Goal: Information Seeking & Learning: Learn about a topic

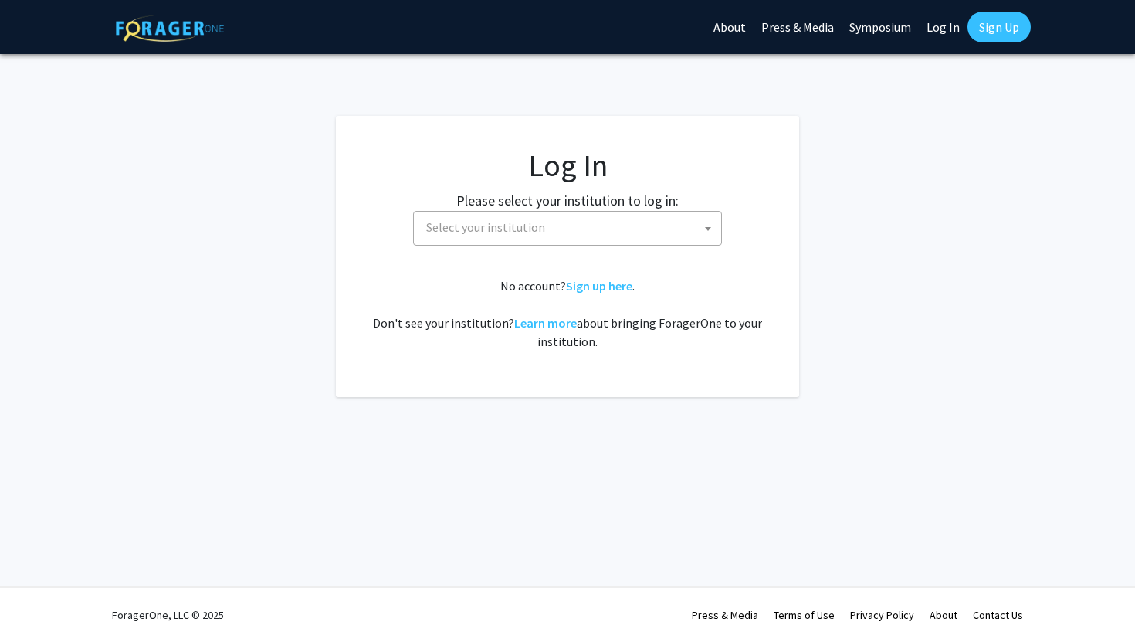
select select
click at [604, 236] on span "Select your institution" at bounding box center [570, 228] width 301 height 32
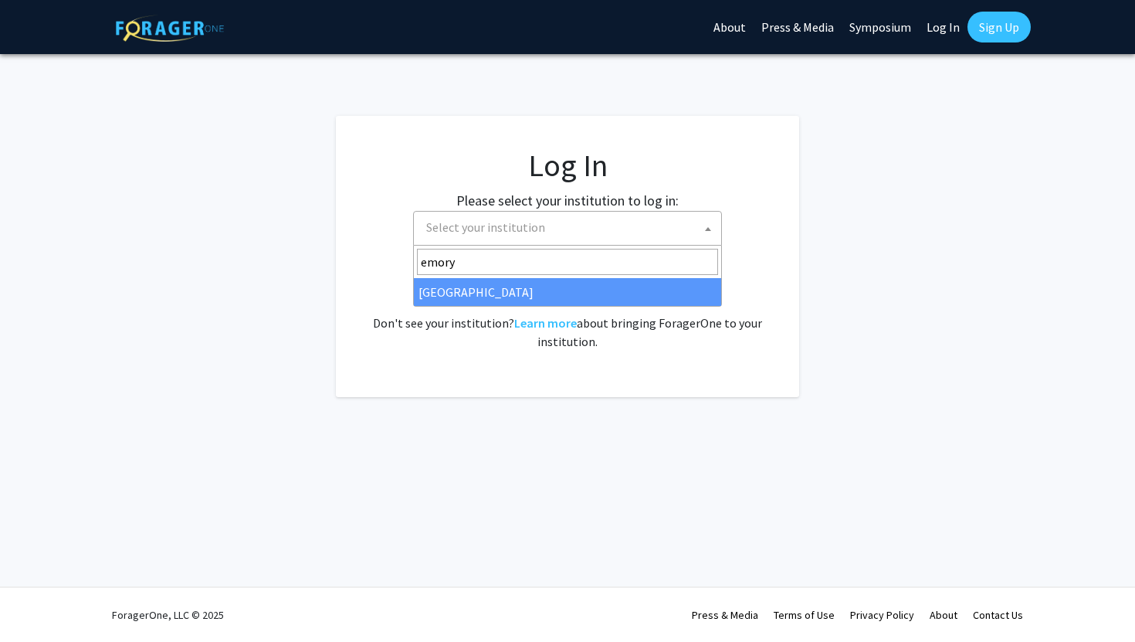
type input "emory"
select select "12"
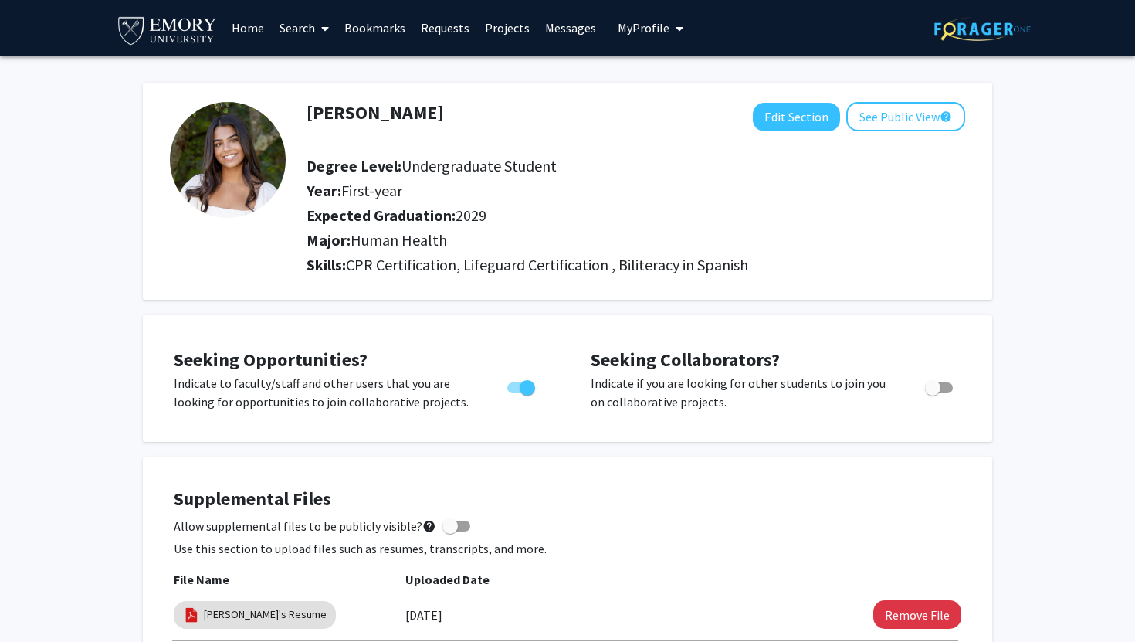
click at [501, 29] on link "Projects" at bounding box center [507, 28] width 60 height 54
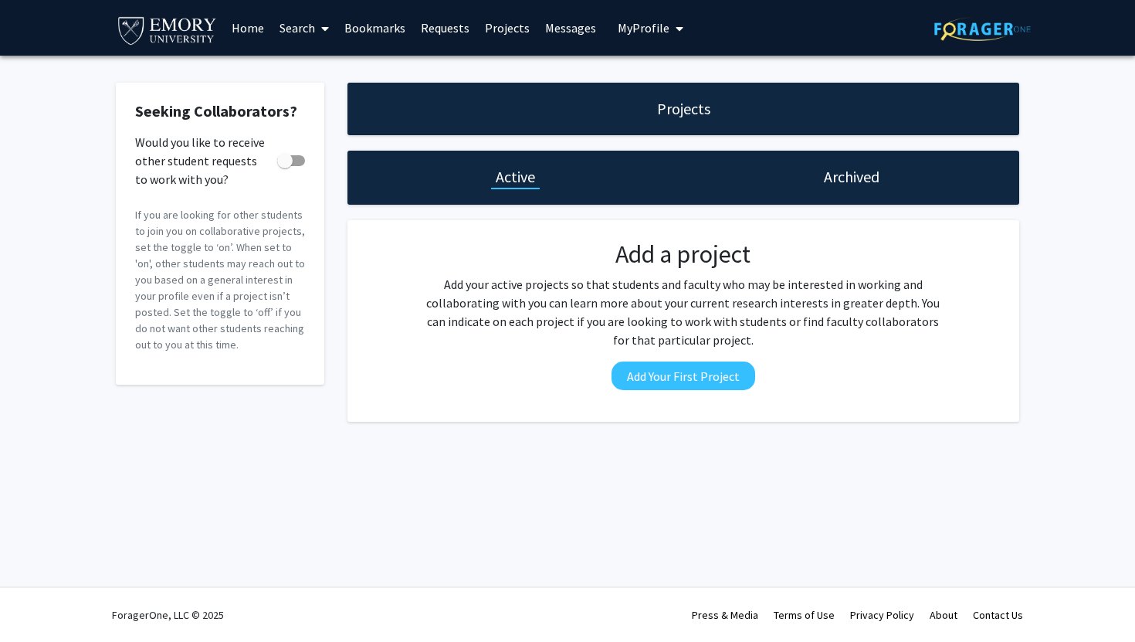
click at [515, 173] on h1 "Active" at bounding box center [515, 177] width 39 height 22
click at [310, 29] on link "Search" at bounding box center [304, 28] width 65 height 54
click at [318, 67] on span "Faculty/Staff" at bounding box center [329, 71] width 114 height 31
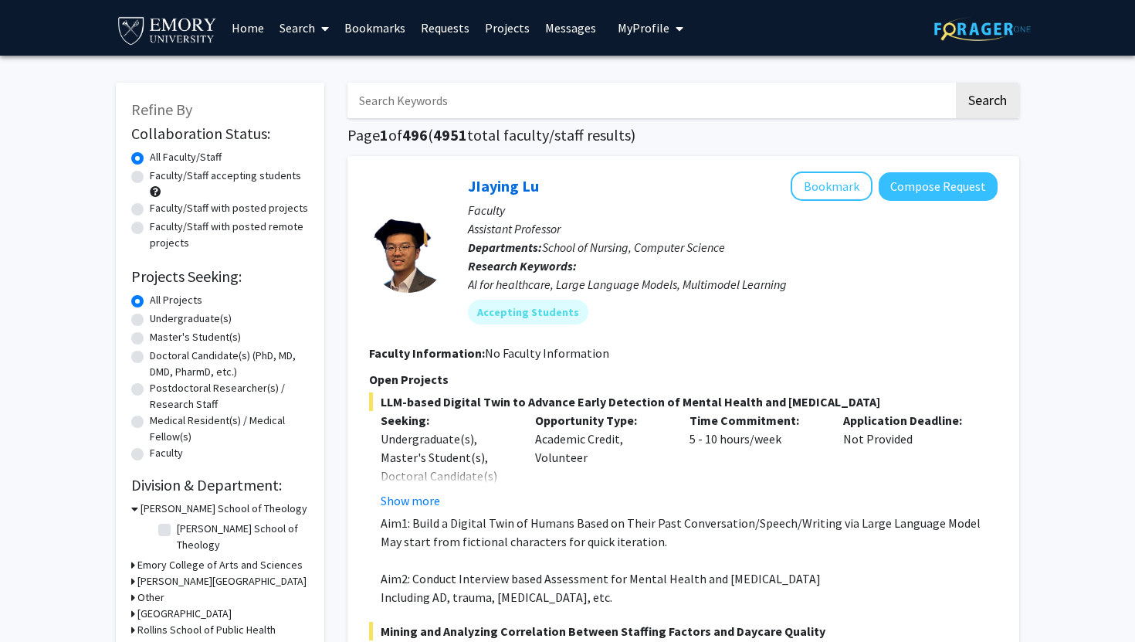
click at [150, 178] on label "Faculty/Staff accepting students" at bounding box center [225, 176] width 151 height 16
click at [150, 178] on input "Faculty/Staff accepting students" at bounding box center [155, 173] width 10 height 10
radio input "true"
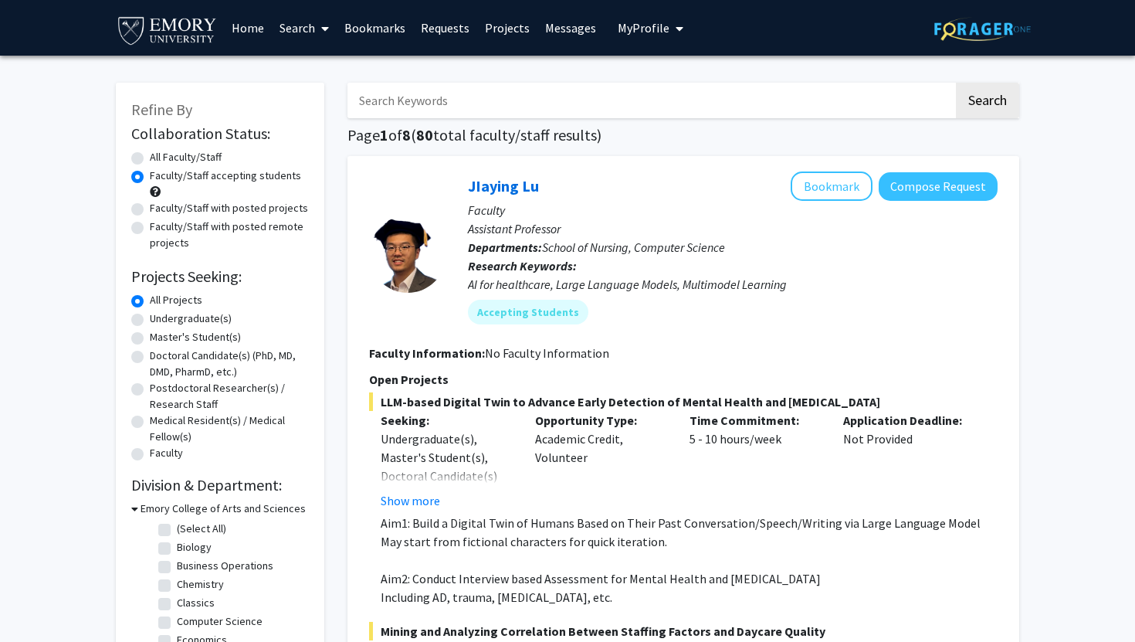
click at [150, 320] on label "Undergraduate(s)" at bounding box center [191, 318] width 82 height 16
click at [150, 320] on input "Undergraduate(s)" at bounding box center [155, 315] width 10 height 10
radio input "true"
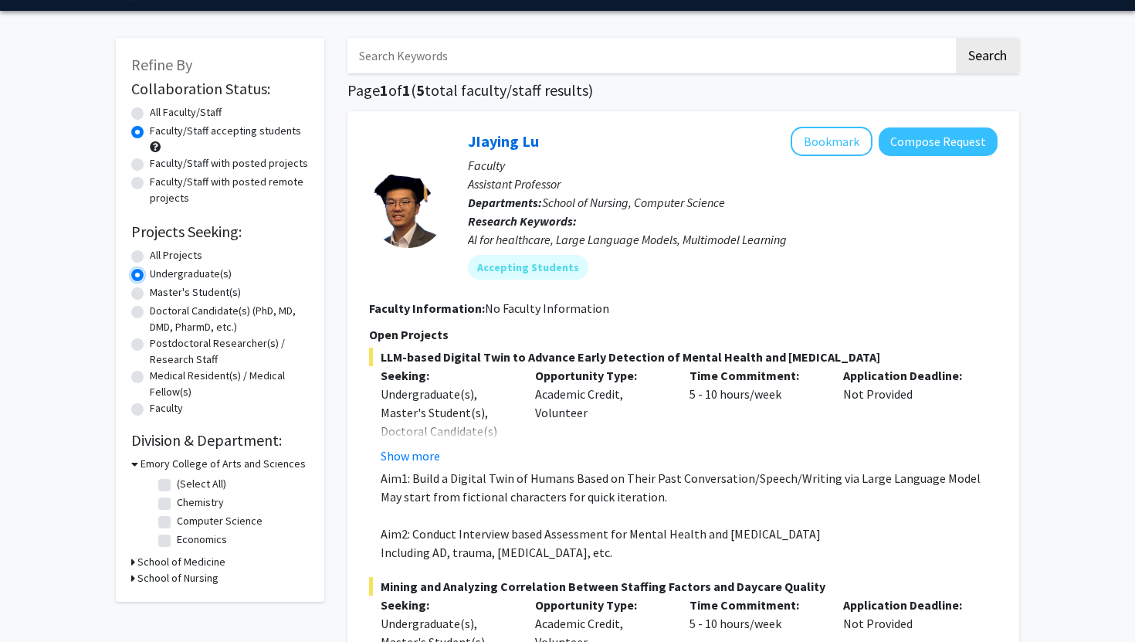
scroll to position [46, 0]
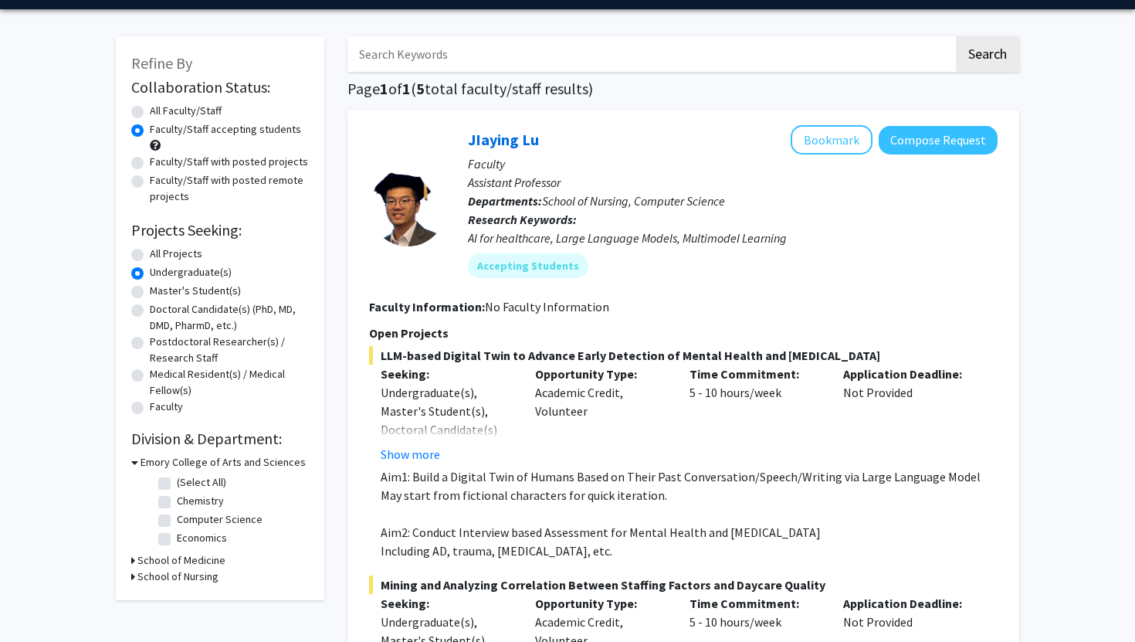
click at [177, 483] on label "(Select All)" at bounding box center [201, 482] width 49 height 16
click at [177, 483] on input "(Select All)" at bounding box center [182, 479] width 10 height 10
checkbox input "true"
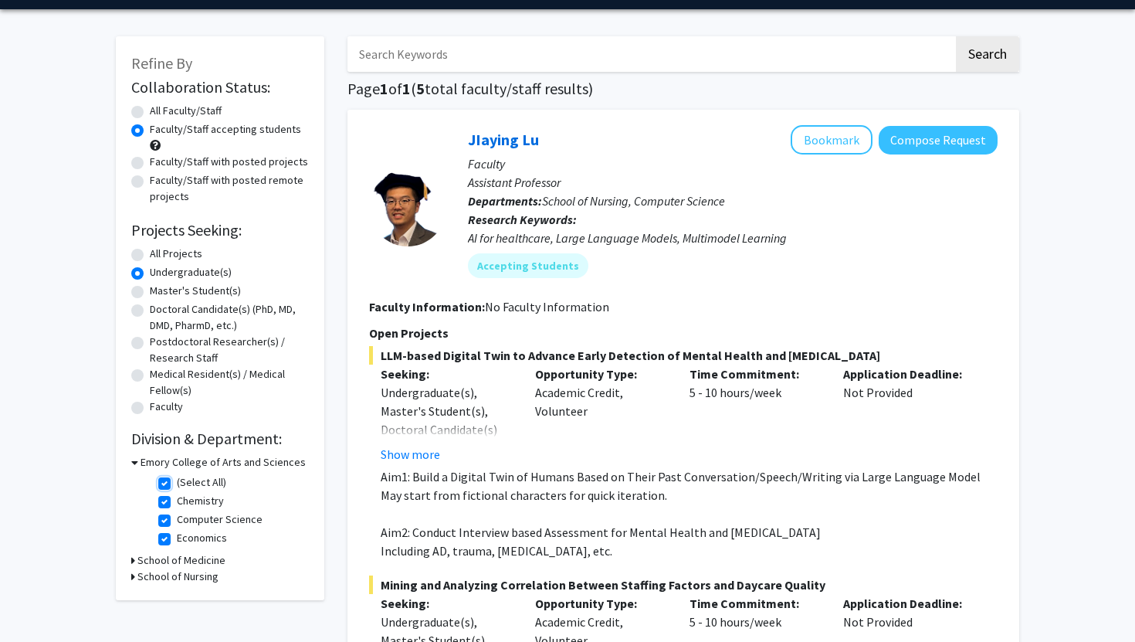
checkbox input "true"
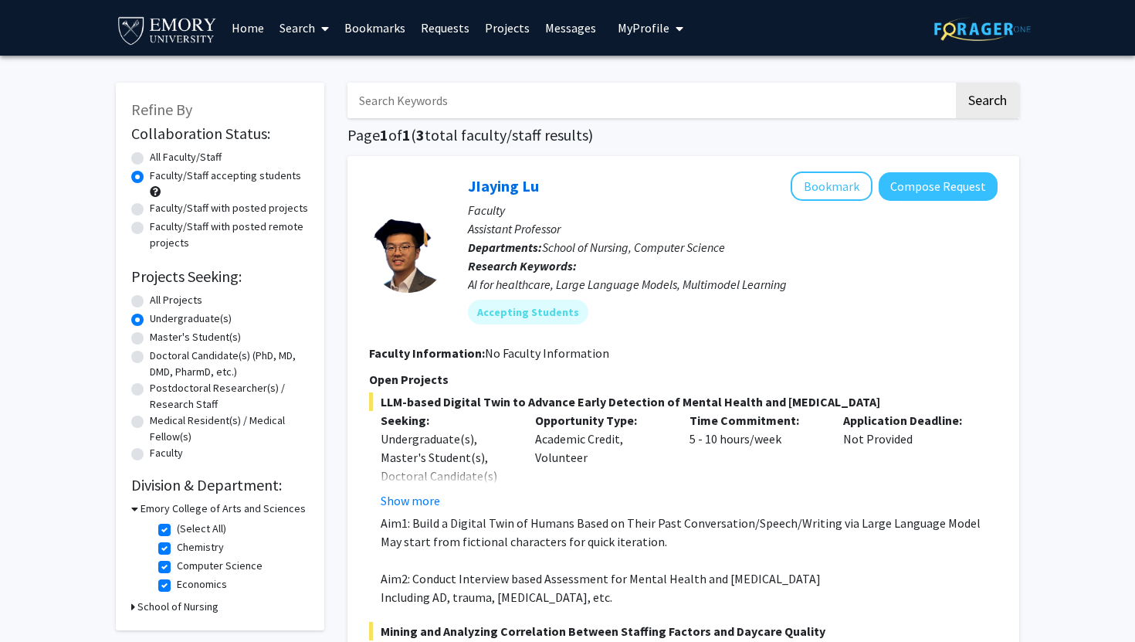
click at [177, 566] on label "Computer Science" at bounding box center [220, 566] width 86 height 16
click at [177, 566] on input "Computer Science" at bounding box center [182, 563] width 10 height 10
checkbox input "false"
checkbox input "true"
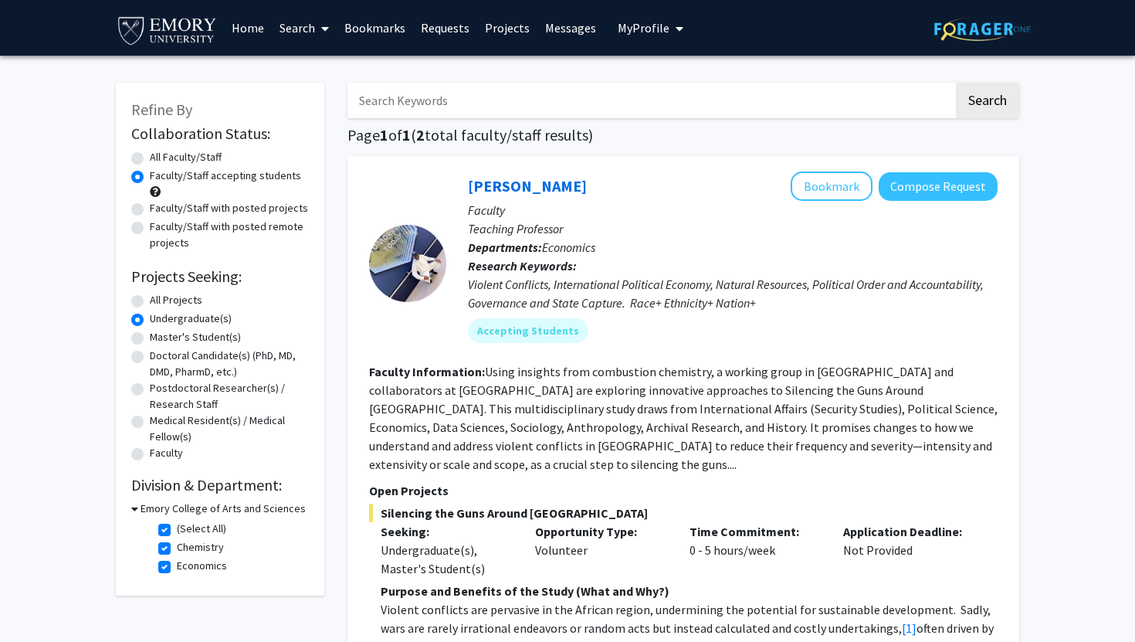
click at [177, 565] on label "Economics" at bounding box center [202, 566] width 50 height 16
click at [177, 565] on input "Economics" at bounding box center [182, 563] width 10 height 10
checkbox input "false"
checkbox input "true"
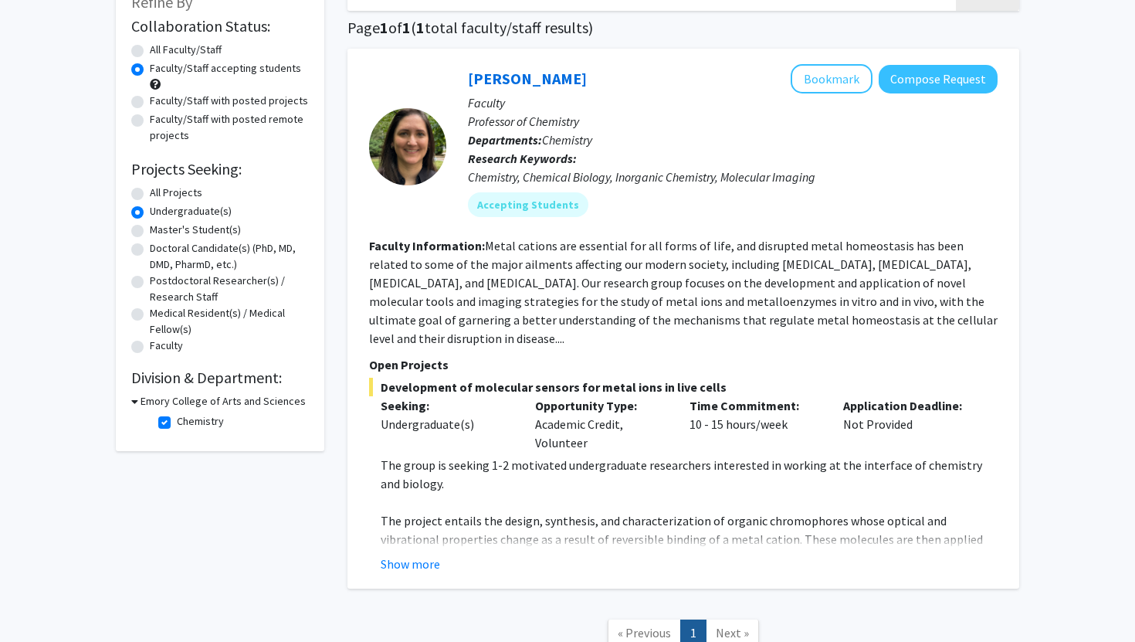
scroll to position [108, 0]
click at [419, 554] on button "Show more" at bounding box center [410, 563] width 59 height 19
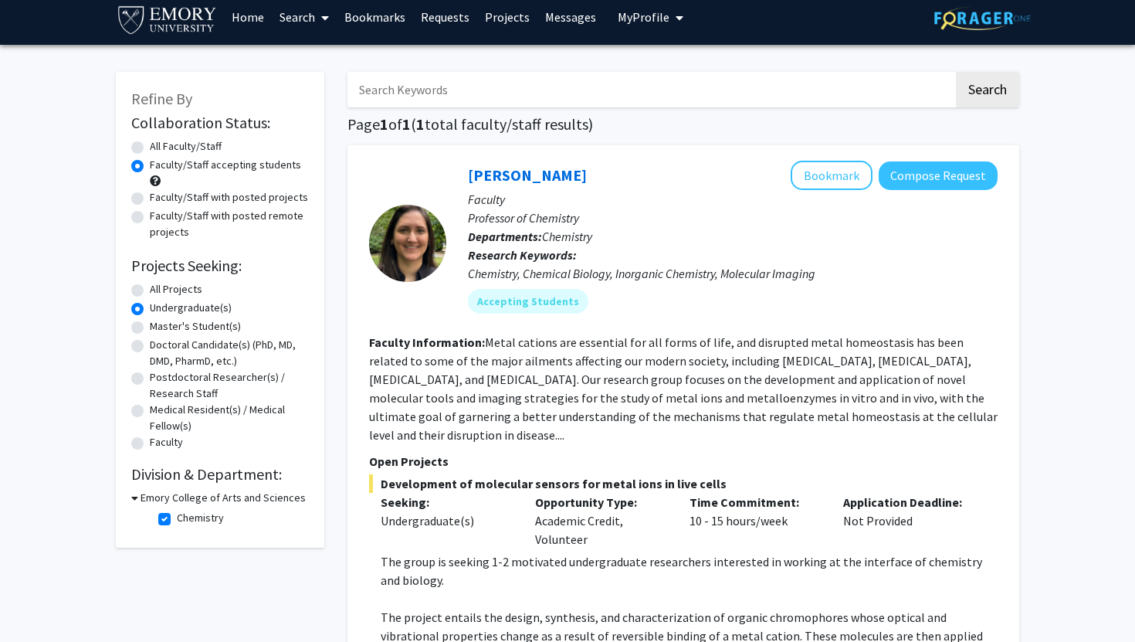
scroll to position [6, 0]
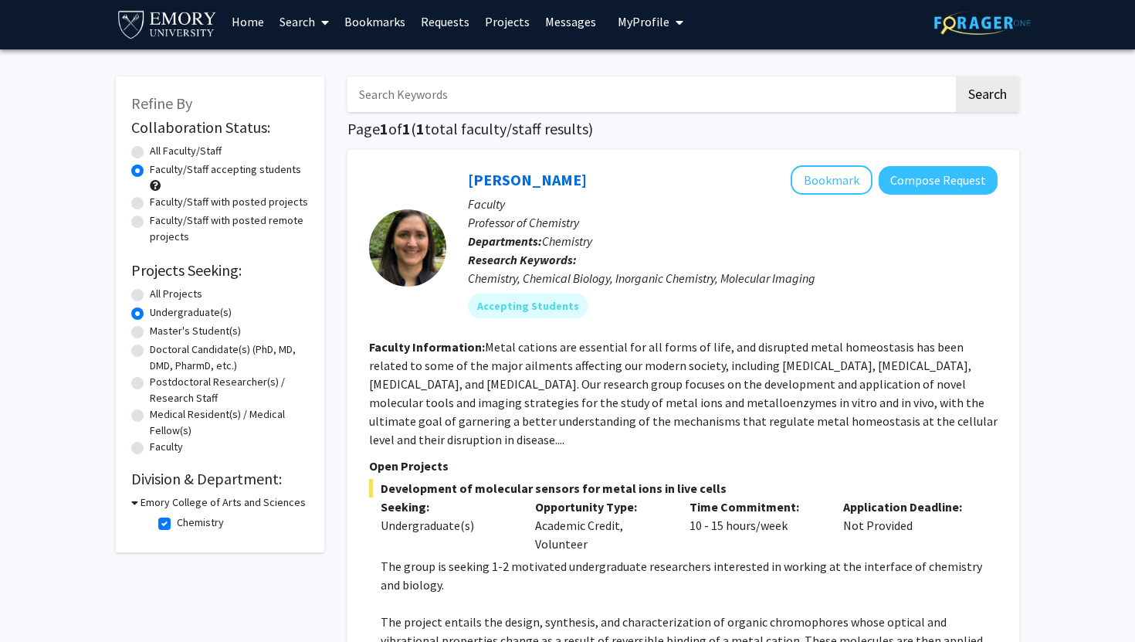
click at [177, 523] on label "Chemistry" at bounding box center [200, 522] width 47 height 16
click at [177, 523] on input "Chemistry" at bounding box center [182, 519] width 10 height 10
checkbox input "false"
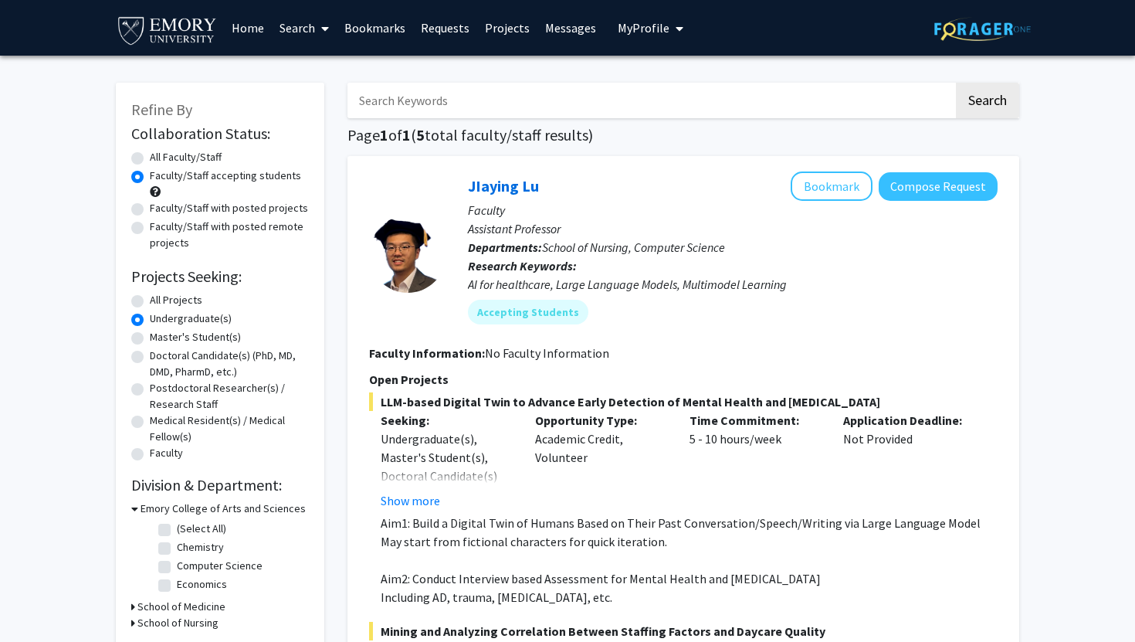
click at [177, 527] on label "(Select All)" at bounding box center [201, 529] width 49 height 16
click at [177, 527] on input "(Select All)" at bounding box center [182, 526] width 10 height 10
checkbox input "true"
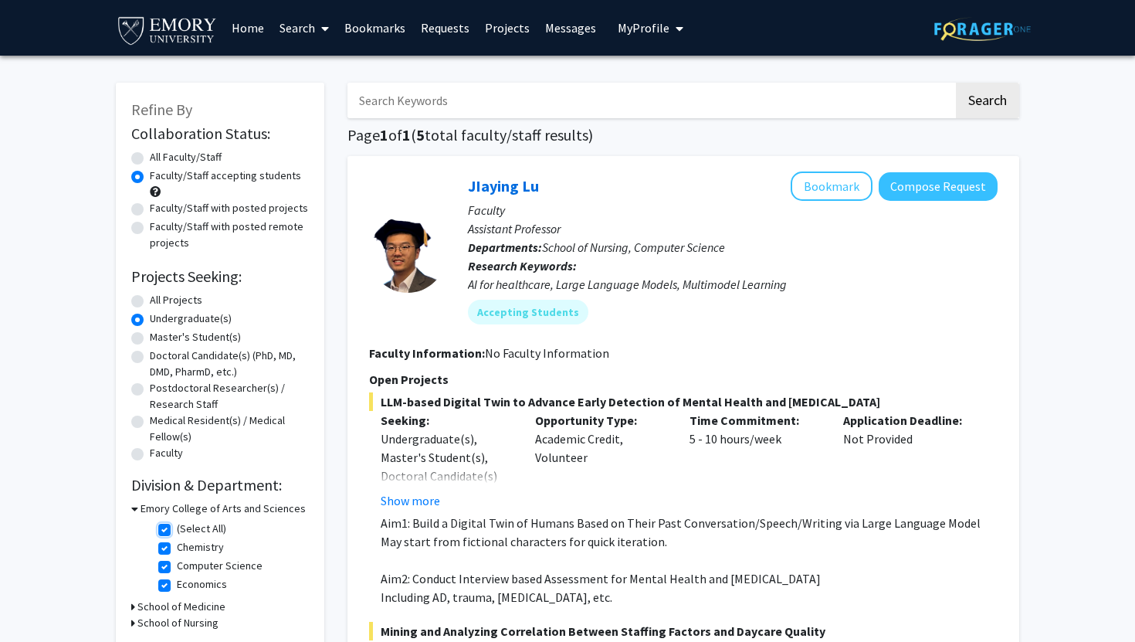
checkbox input "true"
click at [429, 501] on button "Show more" at bounding box center [410, 500] width 59 height 19
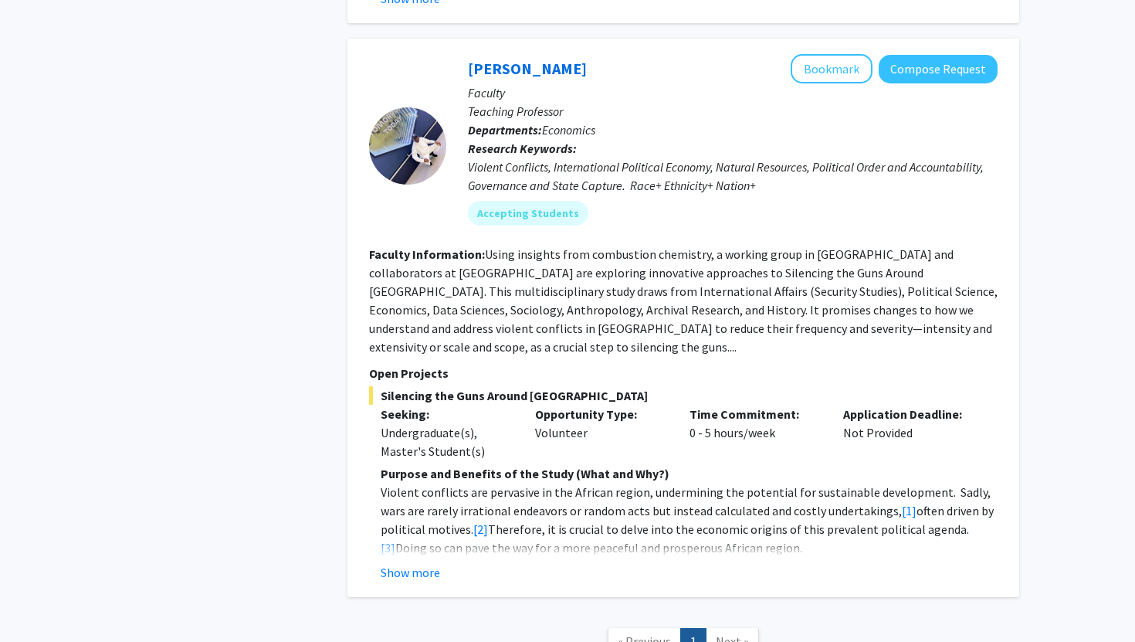
scroll to position [1337, 0]
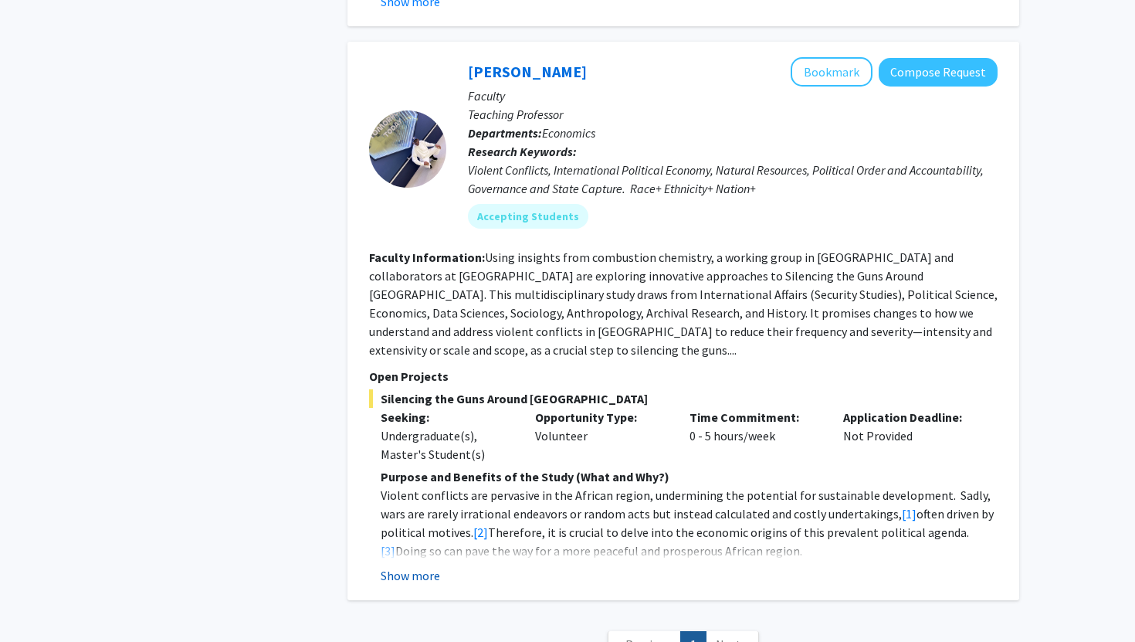
click at [422, 566] on button "Show more" at bounding box center [410, 575] width 59 height 19
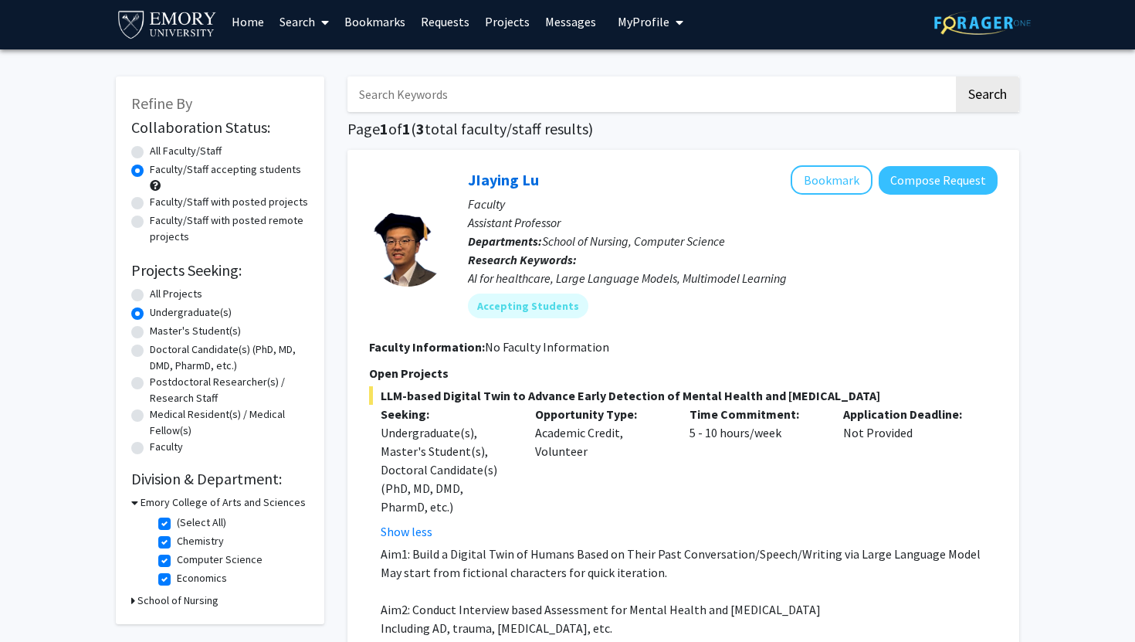
scroll to position [0, 0]
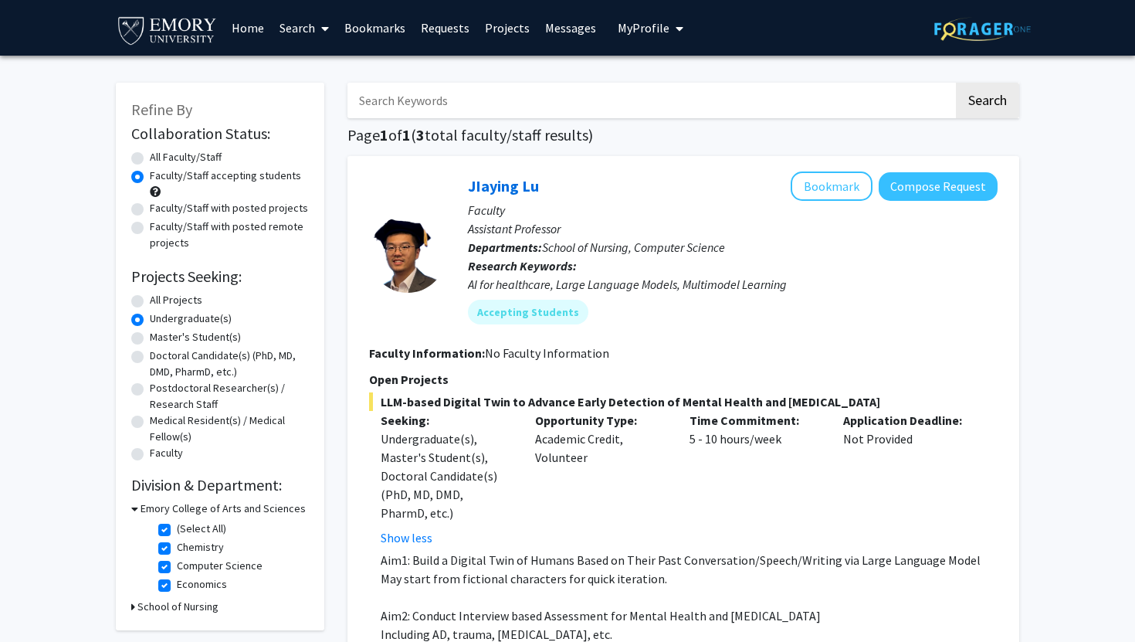
click at [150, 213] on label "Faculty/Staff with posted projects" at bounding box center [229, 208] width 158 height 16
click at [150, 210] on input "Faculty/Staff with posted projects" at bounding box center [155, 205] width 10 height 10
radio input "true"
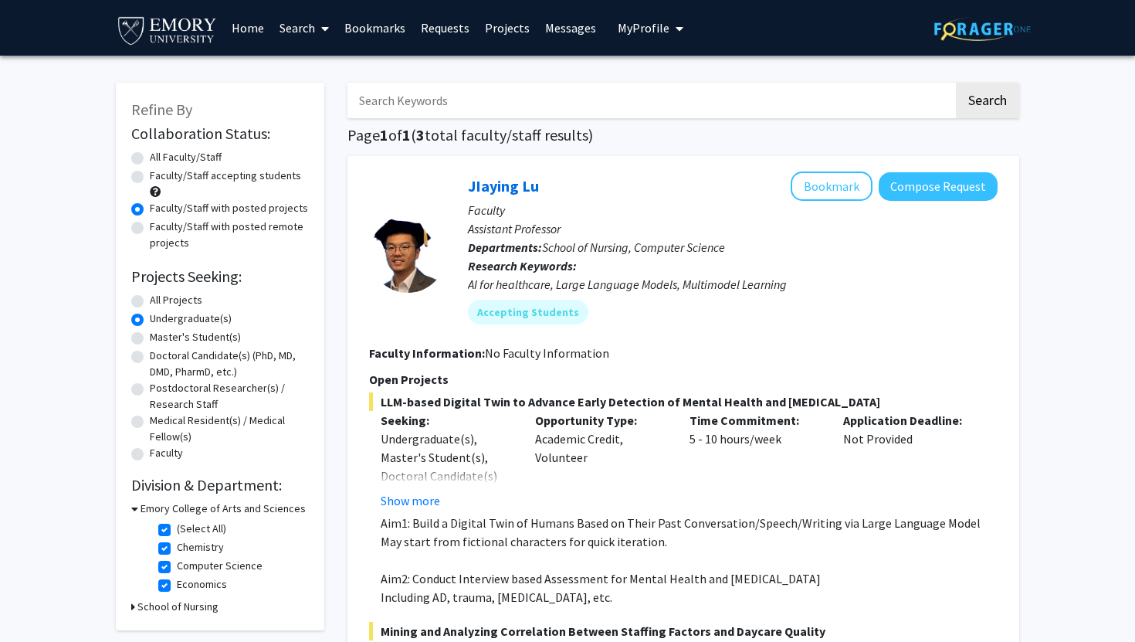
click at [135, 234] on div "Faculty/Staff with posted remote projects" at bounding box center [220, 235] width 178 height 32
click at [150, 223] on label "Faculty/Staff with posted remote projects" at bounding box center [229, 235] width 159 height 32
click at [150, 223] on input "Faculty/Staff with posted remote projects" at bounding box center [155, 224] width 10 height 10
radio input "true"
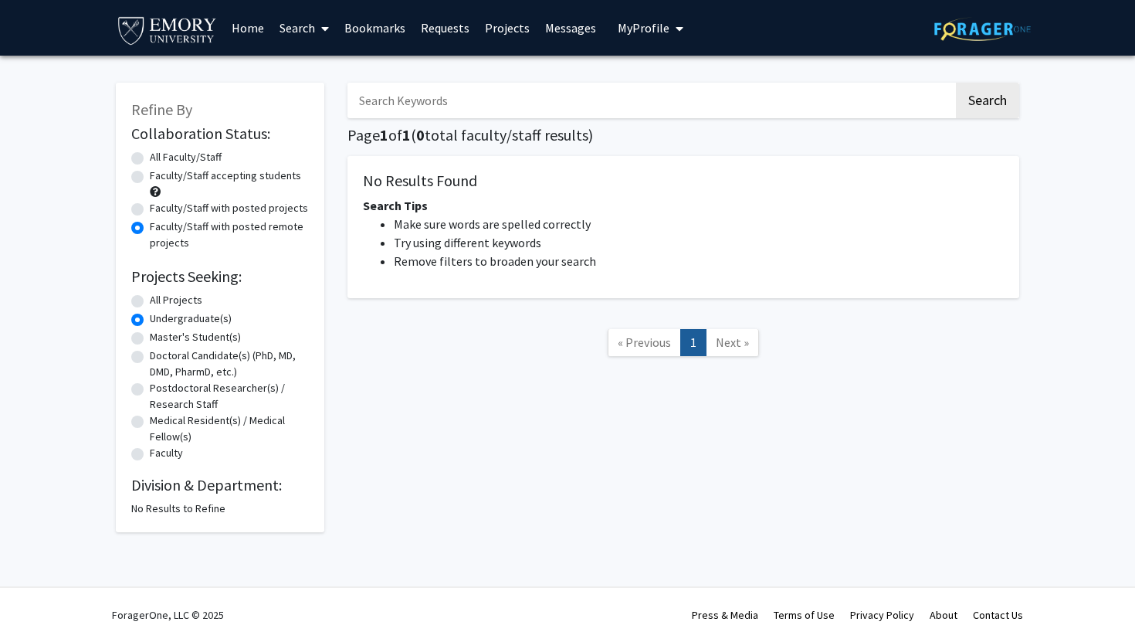
click at [150, 210] on label "Faculty/Staff with posted projects" at bounding box center [229, 208] width 158 height 16
click at [150, 210] on input "Faculty/Staff with posted projects" at bounding box center [155, 205] width 10 height 10
radio input "true"
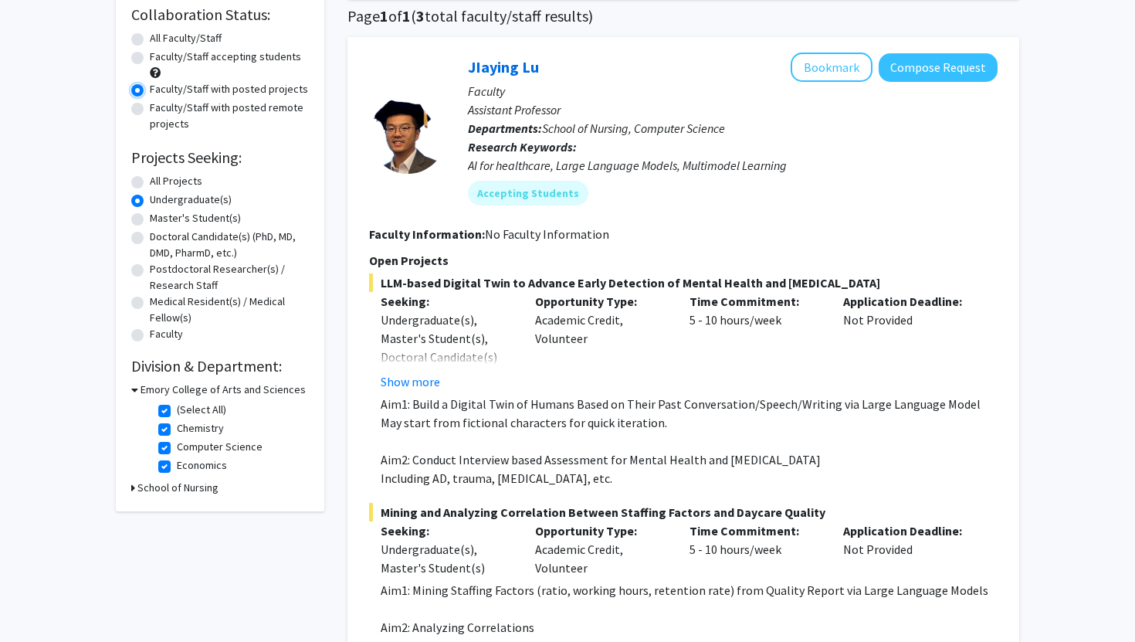
scroll to position [154, 0]
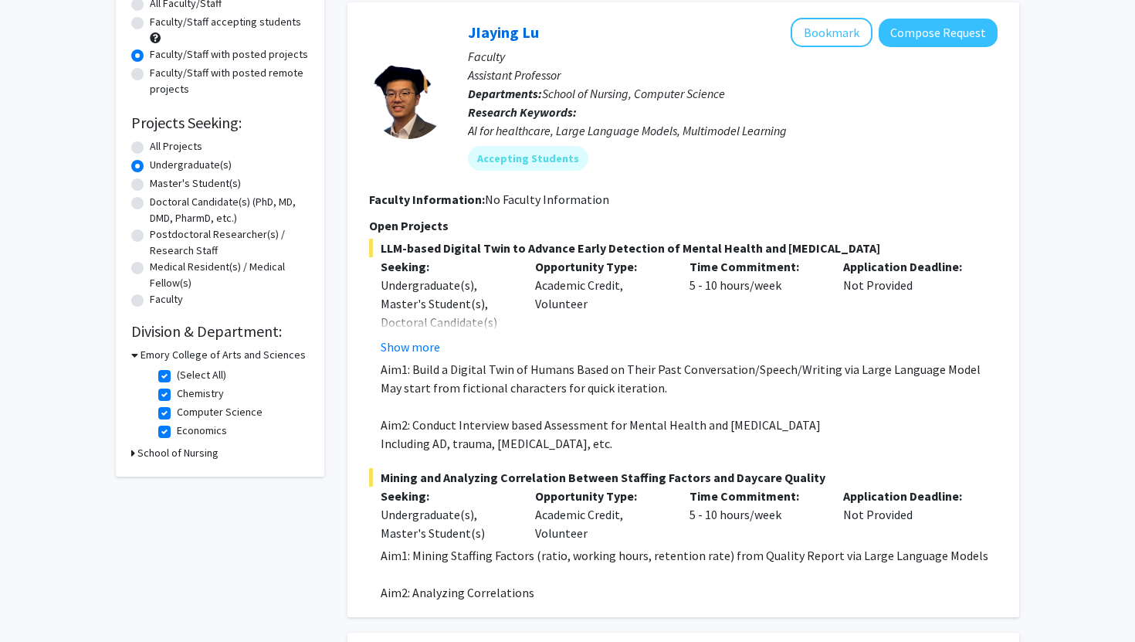
click at [205, 456] on h3 "School of Nursing" at bounding box center [177, 453] width 81 height 16
click at [177, 473] on label "School of Nursing" at bounding box center [217, 473] width 81 height 16
click at [177, 473] on input "School of Nursing" at bounding box center [182, 470] width 10 height 10
checkbox input "true"
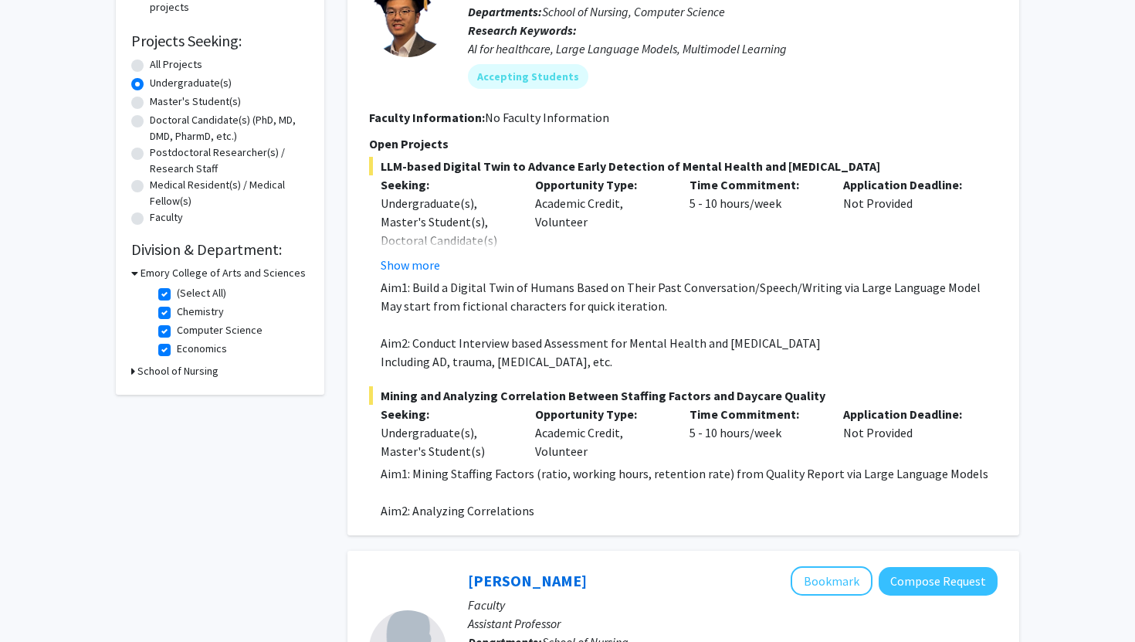
scroll to position [237, 0]
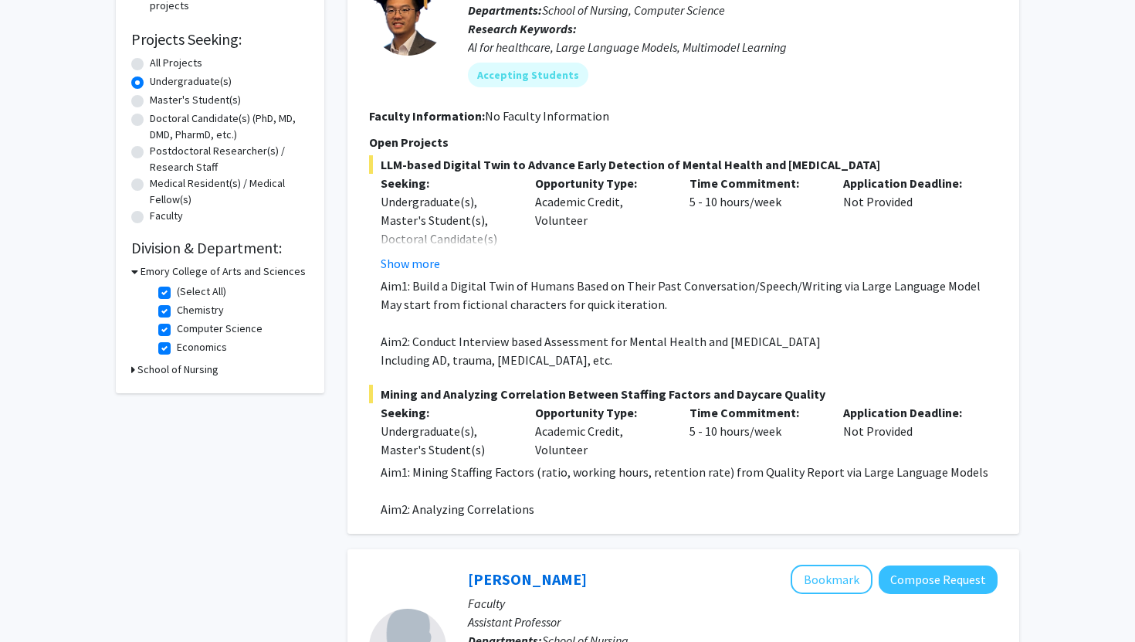
click at [209, 371] on h3 "School of Nursing" at bounding box center [177, 369] width 81 height 16
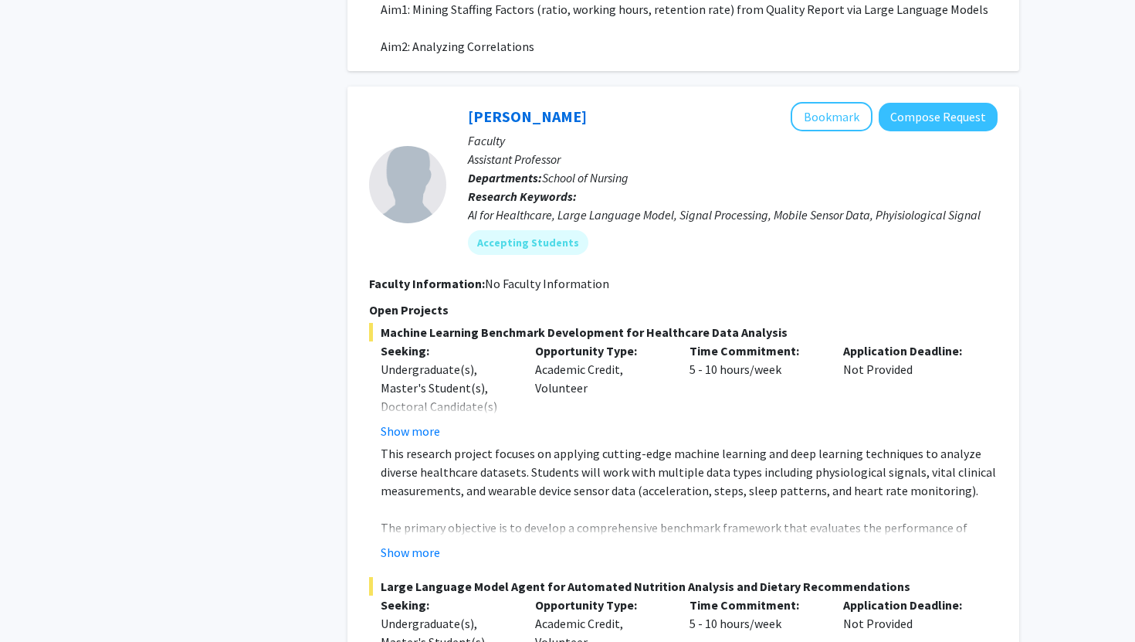
scroll to position [720, 0]
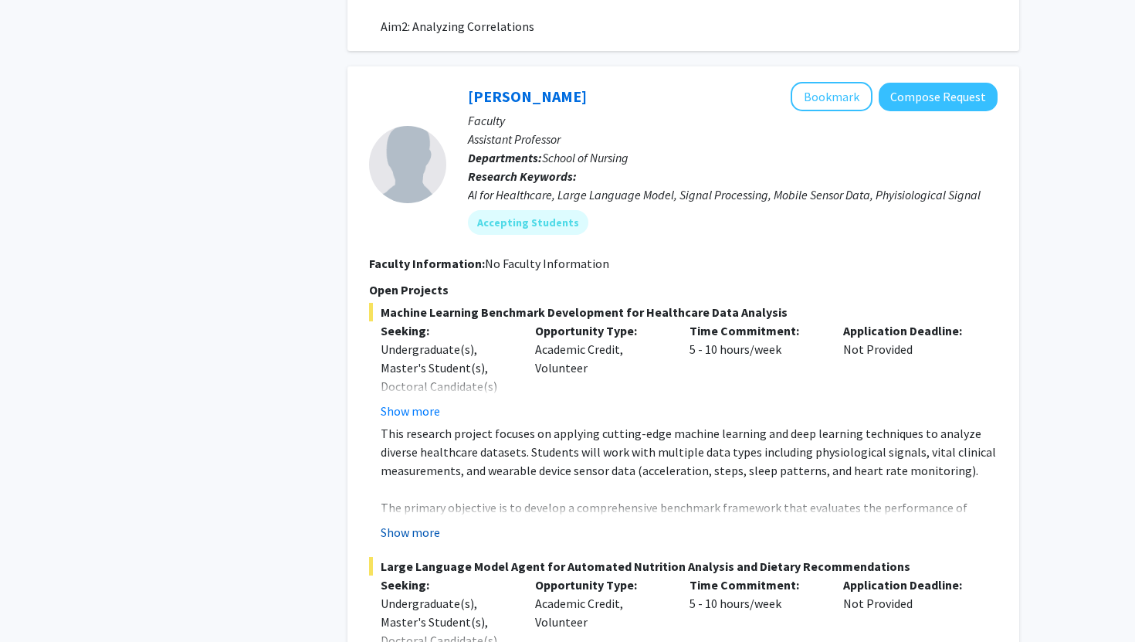
click at [422, 531] on button "Show more" at bounding box center [410, 532] width 59 height 19
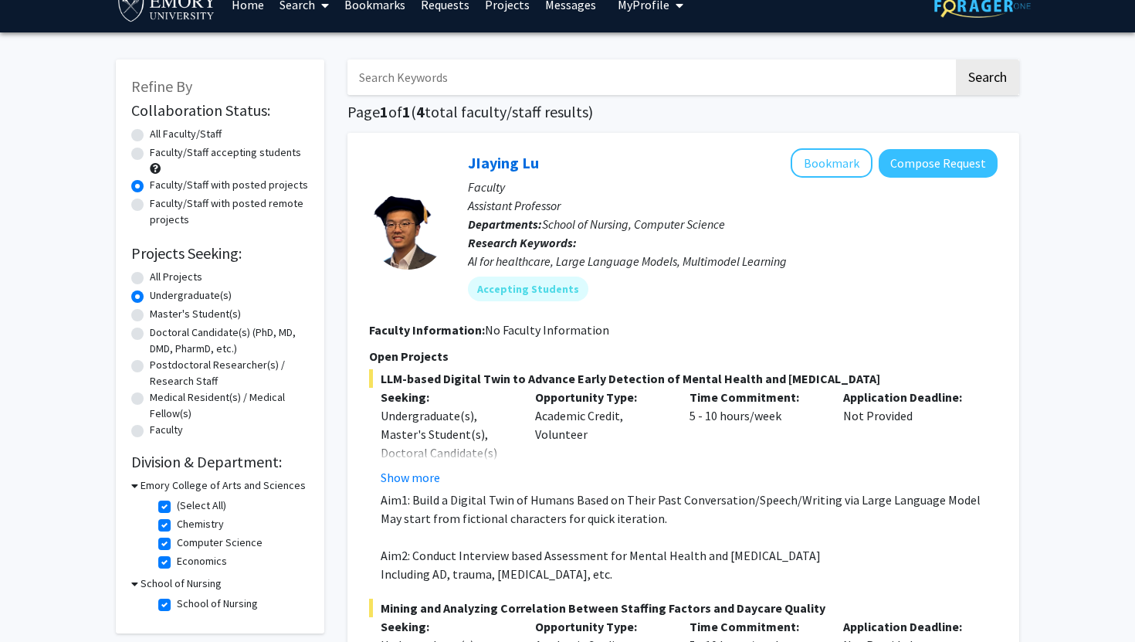
scroll to position [21, 0]
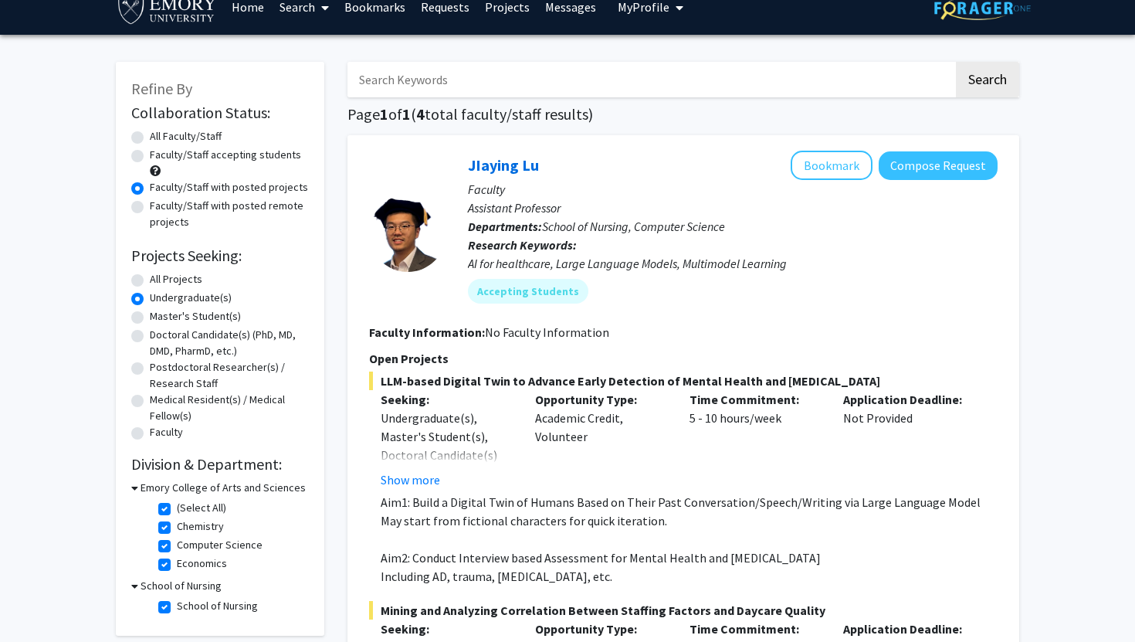
click at [150, 207] on label "Faculty/Staff with posted remote projects" at bounding box center [229, 214] width 159 height 32
click at [150, 207] on input "Faculty/Staff with posted remote projects" at bounding box center [155, 203] width 10 height 10
radio input "true"
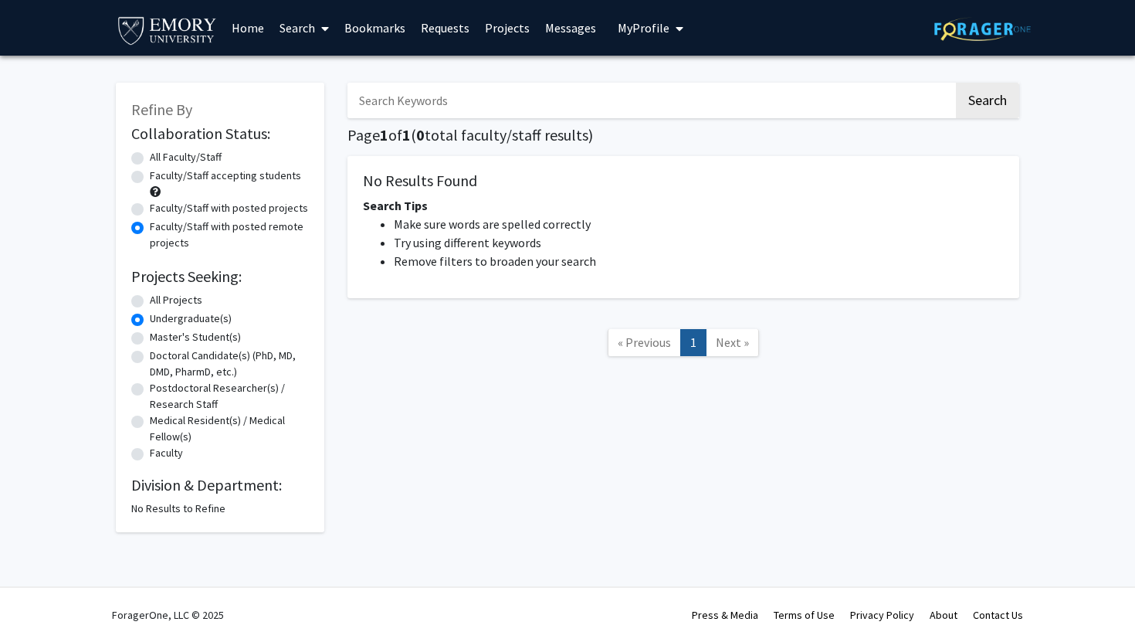
click at [150, 207] on label "Faculty/Staff with posted projects" at bounding box center [229, 208] width 158 height 16
click at [150, 207] on input "Faculty/Staff with posted projects" at bounding box center [155, 205] width 10 height 10
radio input "true"
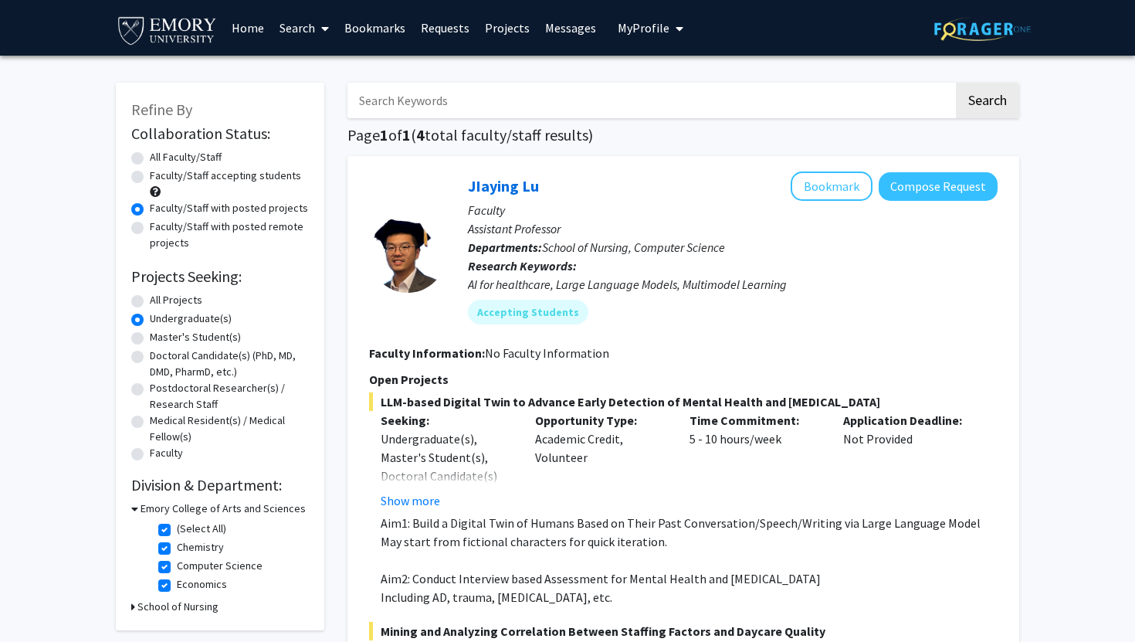
click at [150, 159] on label "All Faculty/Staff" at bounding box center [186, 157] width 72 height 16
click at [150, 159] on input "All Faculty/Staff" at bounding box center [155, 154] width 10 height 10
radio input "true"
click at [178, 30] on img at bounding box center [167, 29] width 103 height 35
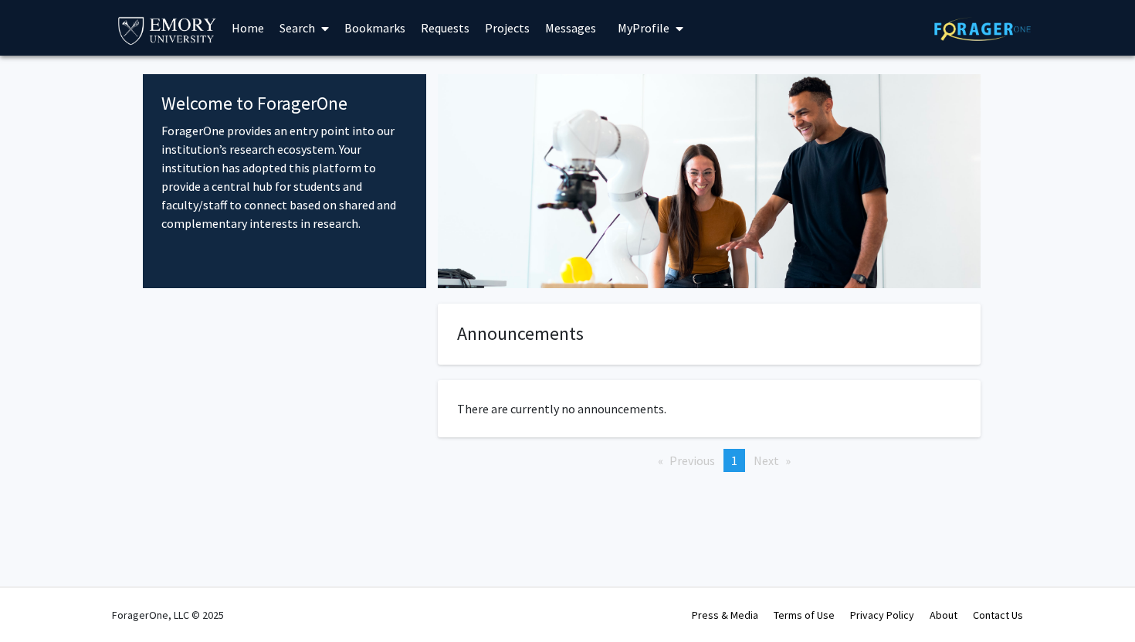
click at [255, 29] on link "Home" at bounding box center [248, 28] width 48 height 54
click at [307, 32] on link "Search" at bounding box center [304, 28] width 65 height 54
click at [317, 99] on span "Students" at bounding box center [319, 101] width 94 height 31
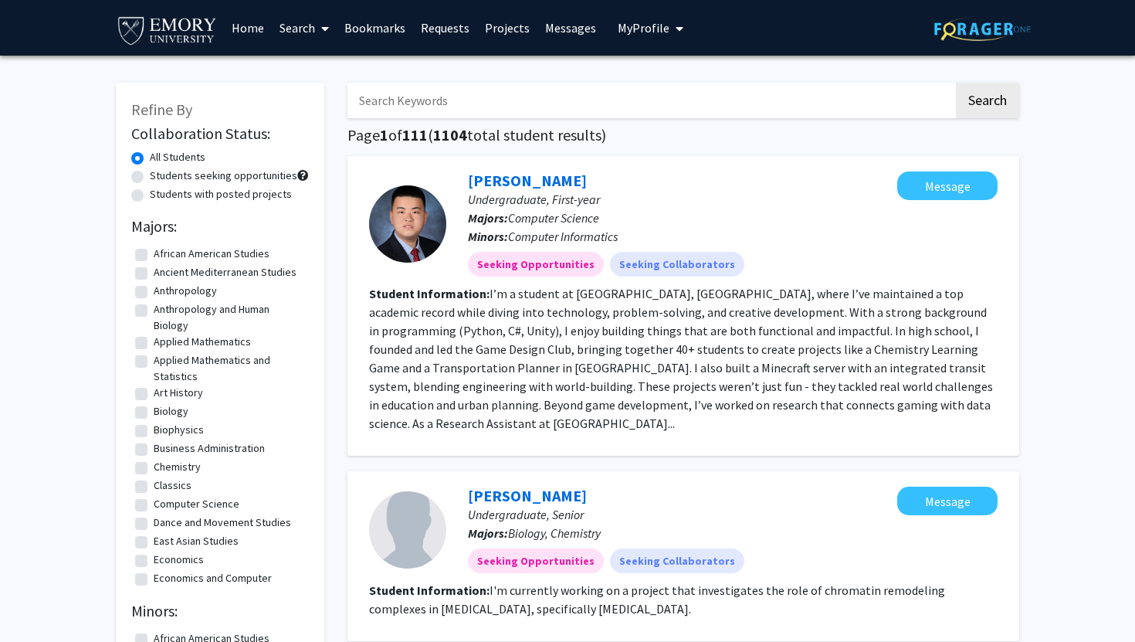
click at [150, 178] on label "Students seeking opportunities" at bounding box center [224, 176] width 148 height 16
click at [150, 178] on input "Students seeking opportunities" at bounding box center [155, 173] width 10 height 10
radio input "true"
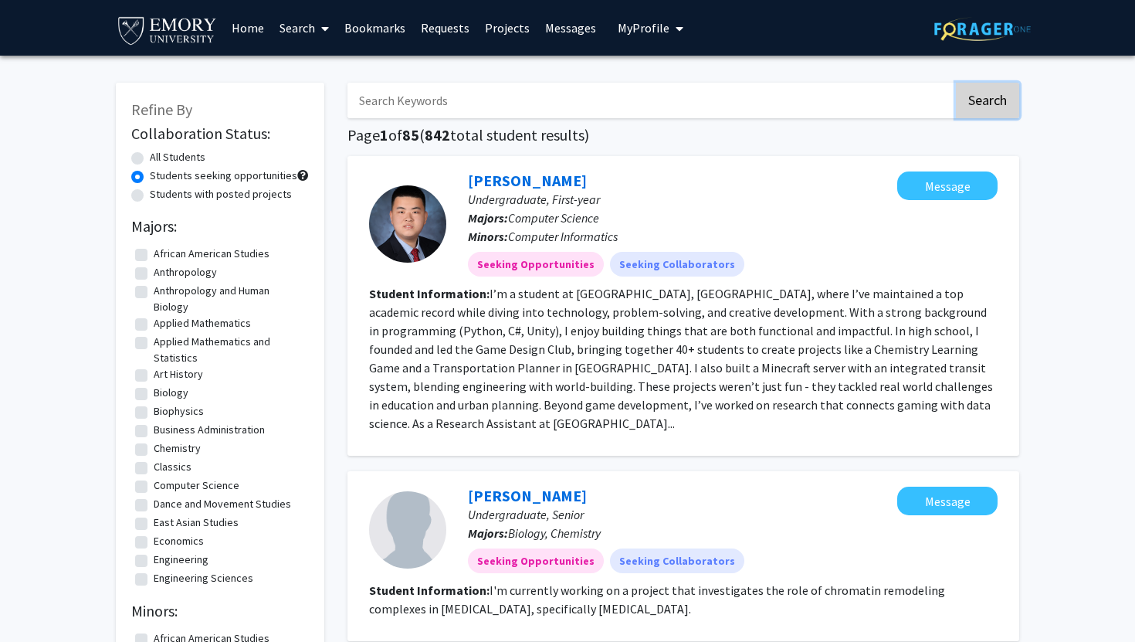
click at [992, 103] on button "Search" at bounding box center [987, 101] width 63 height 36
radio input "true"
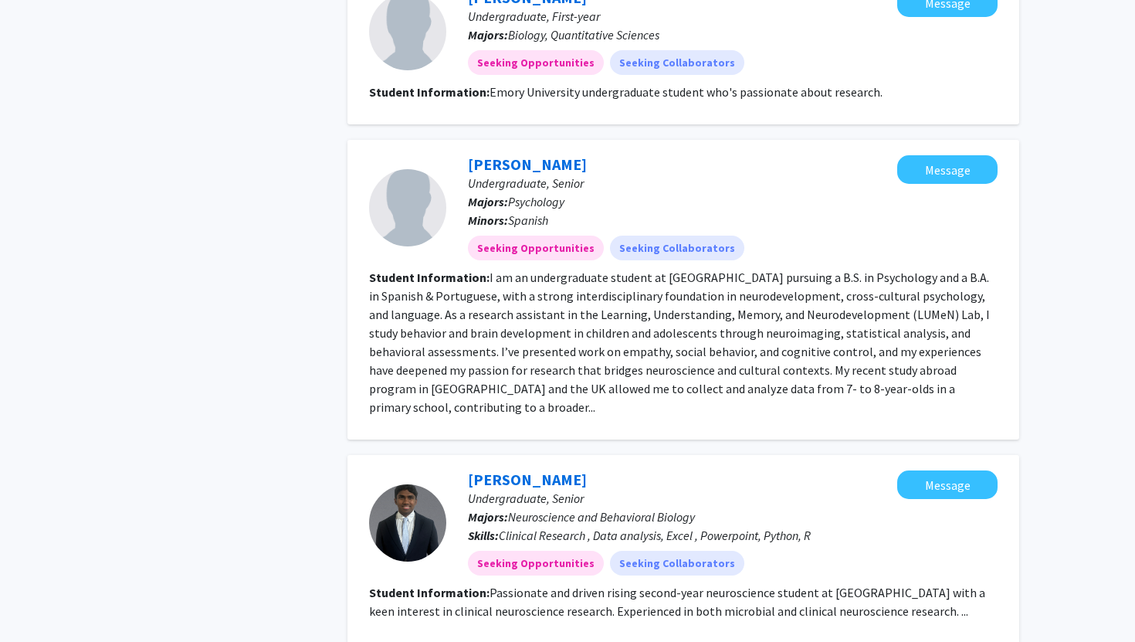
scroll to position [2032, 0]
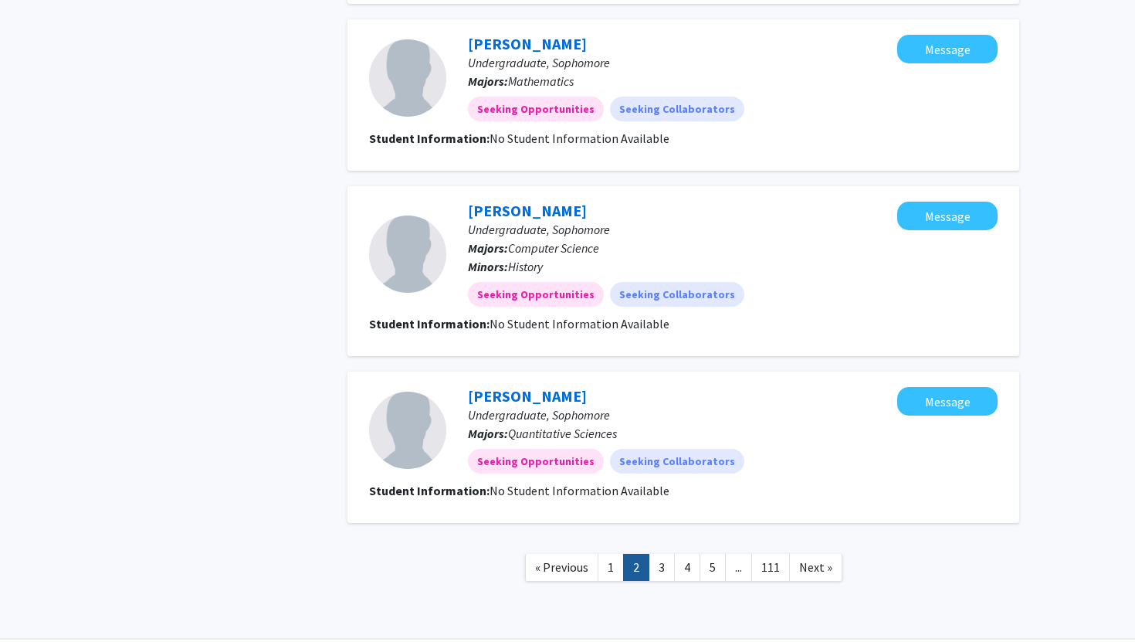
scroll to position [1523, 0]
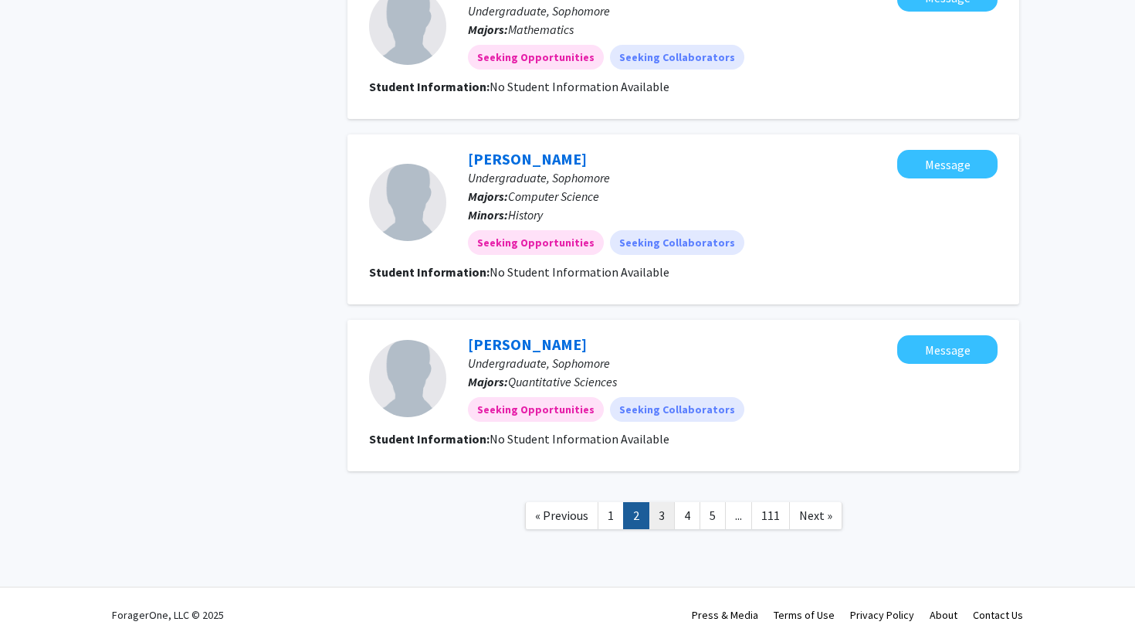
click at [665, 516] on link "3" at bounding box center [662, 515] width 26 height 27
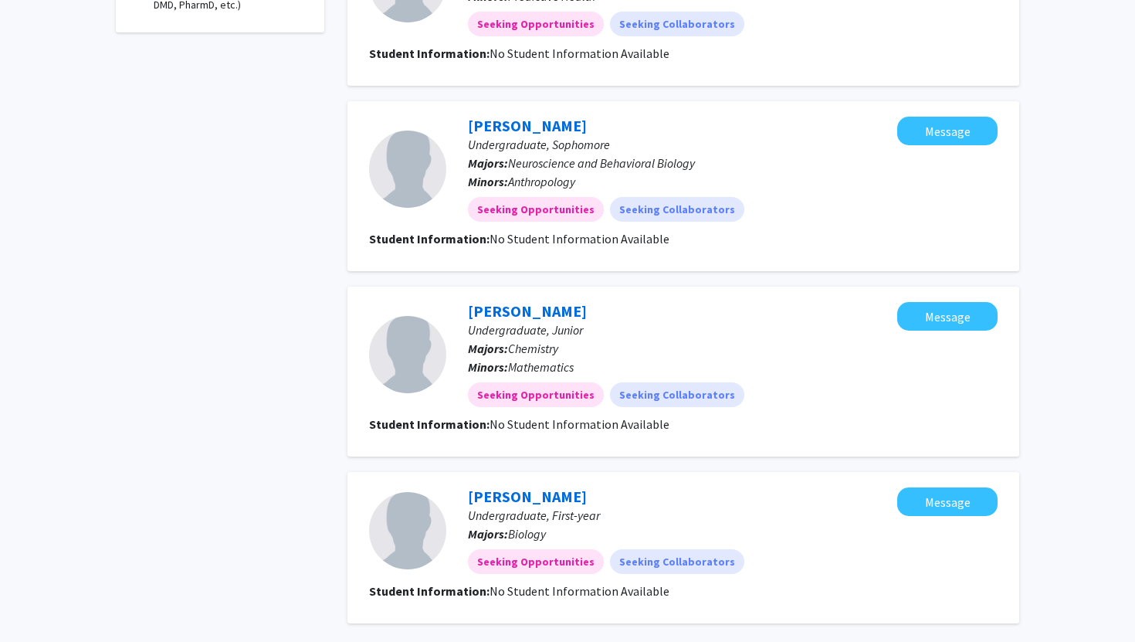
scroll to position [1430, 0]
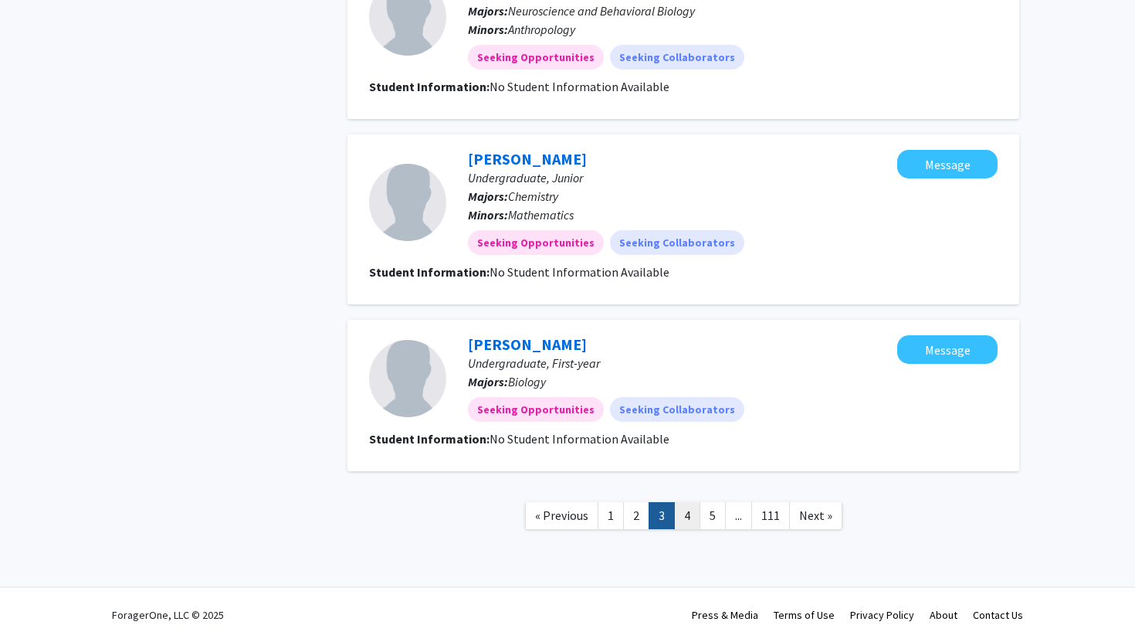
click at [685, 511] on link "4" at bounding box center [687, 515] width 26 height 27
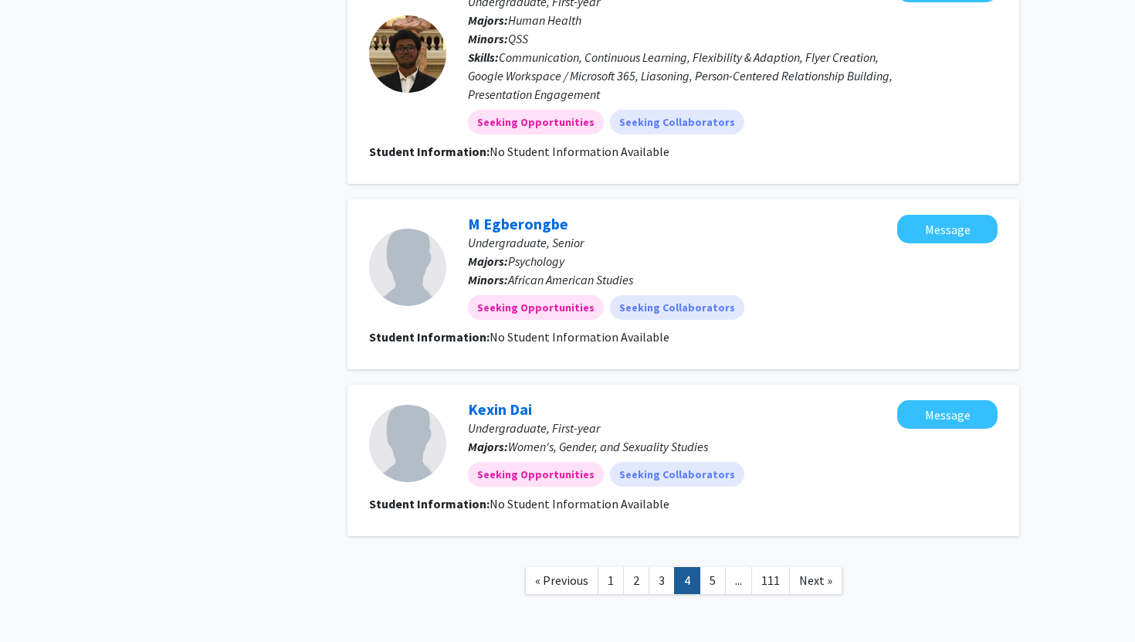
scroll to position [1504, 0]
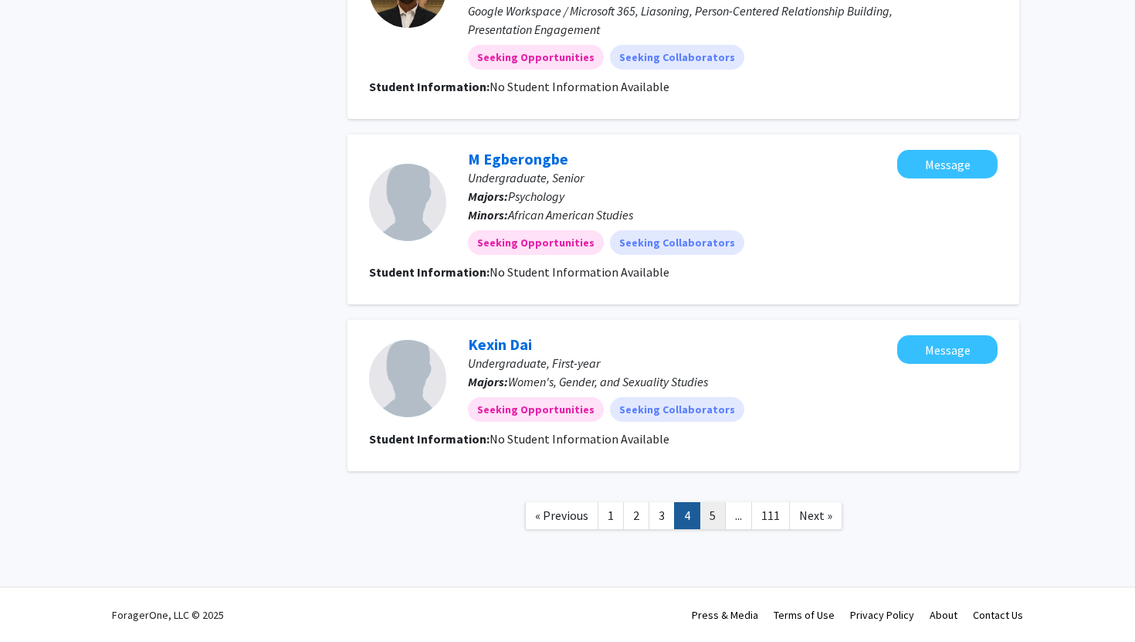
click at [709, 521] on link "5" at bounding box center [713, 515] width 26 height 27
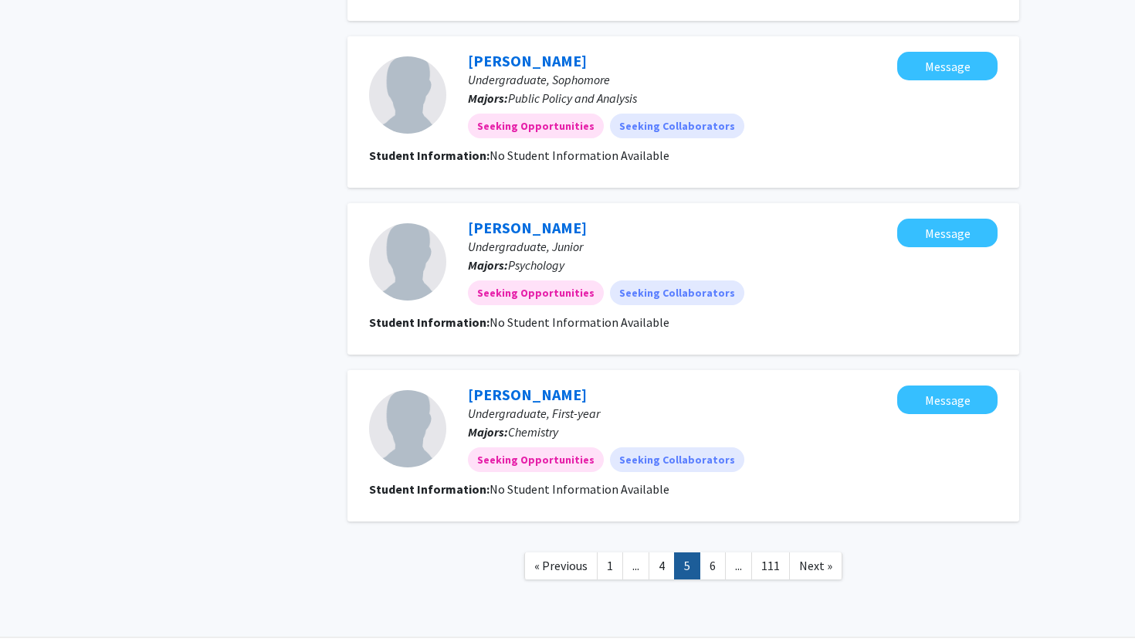
scroll to position [1407, 0]
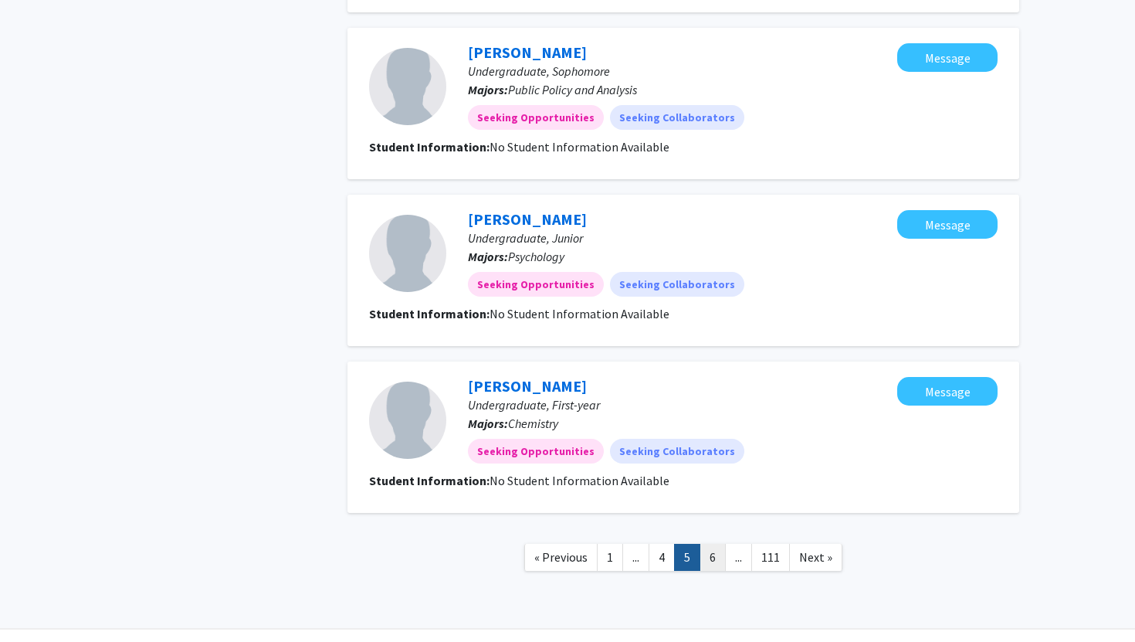
click at [710, 560] on link "6" at bounding box center [713, 557] width 26 height 27
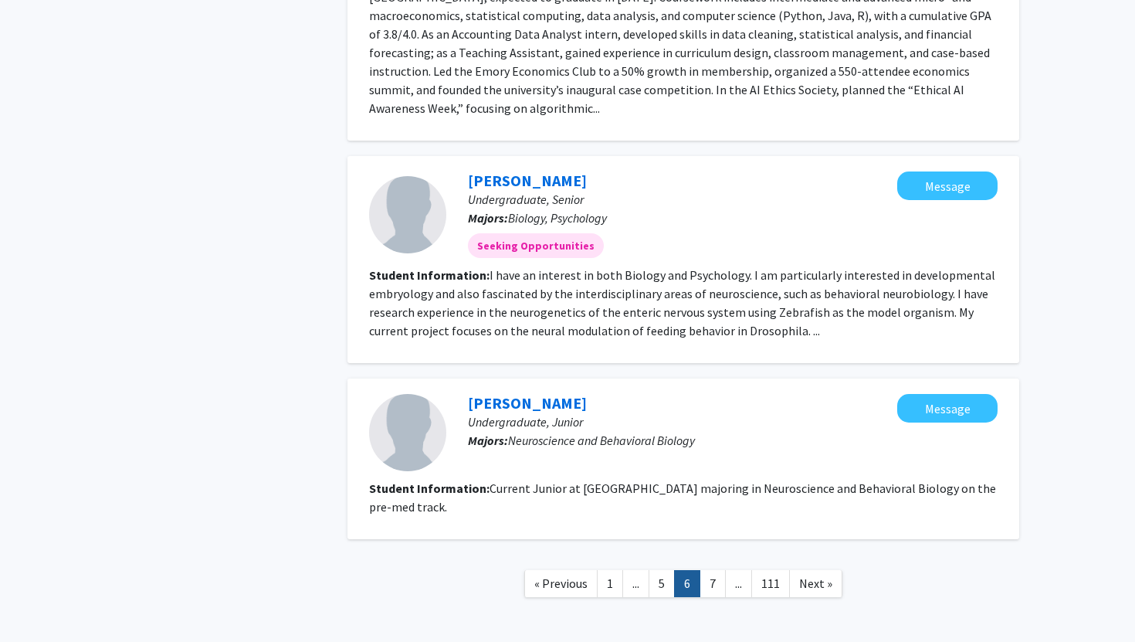
scroll to position [1884, 0]
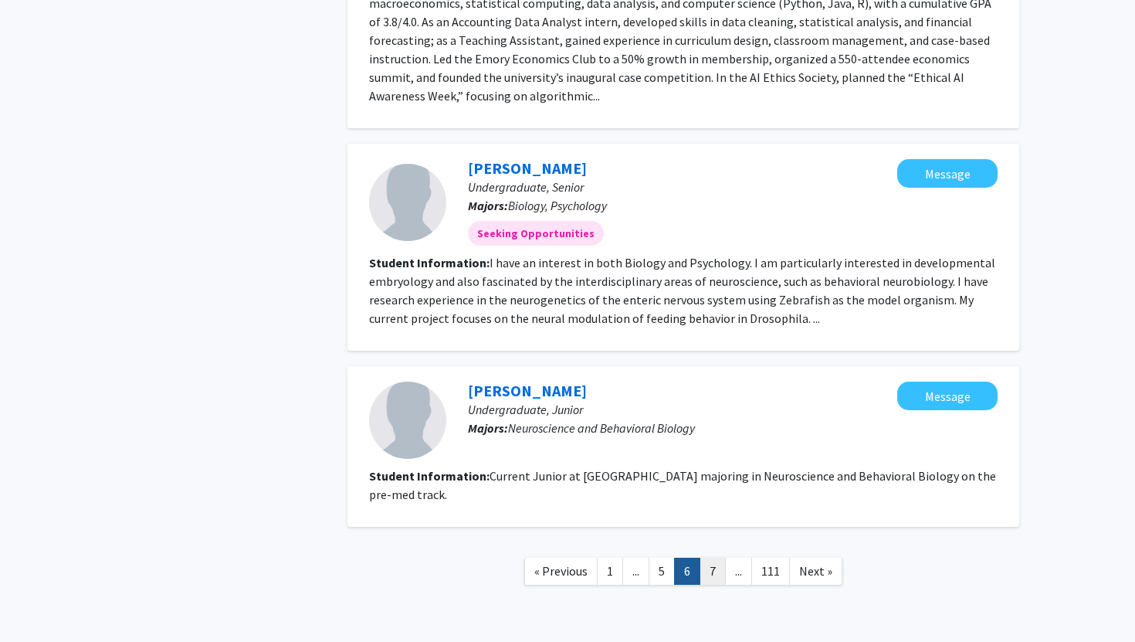
click at [710, 558] on link "7" at bounding box center [713, 571] width 26 height 27
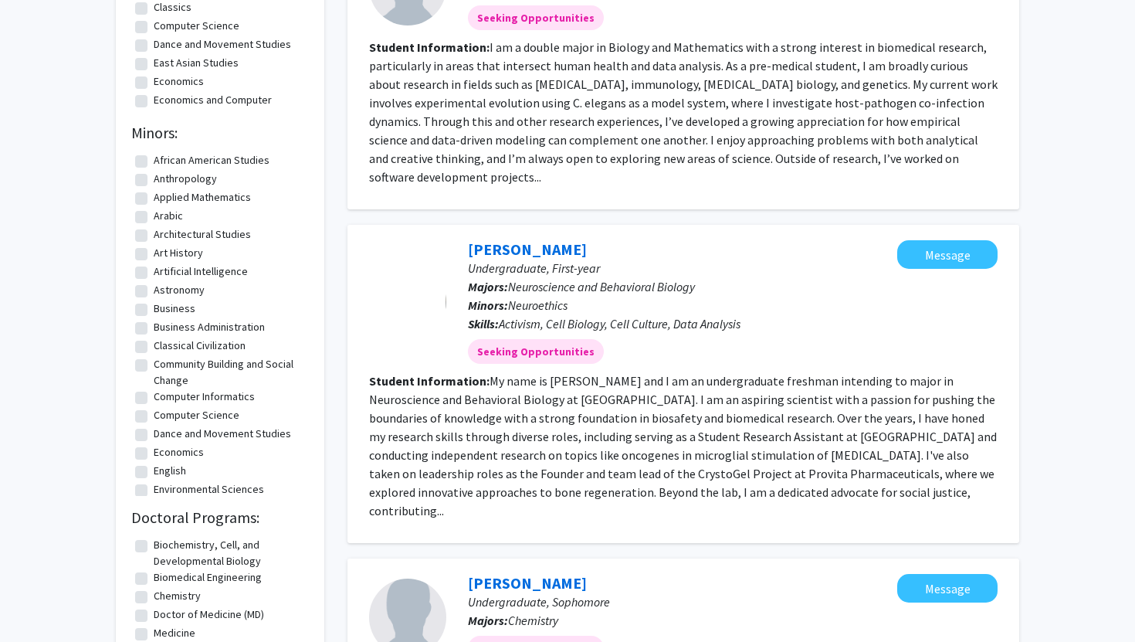
scroll to position [484, 0]
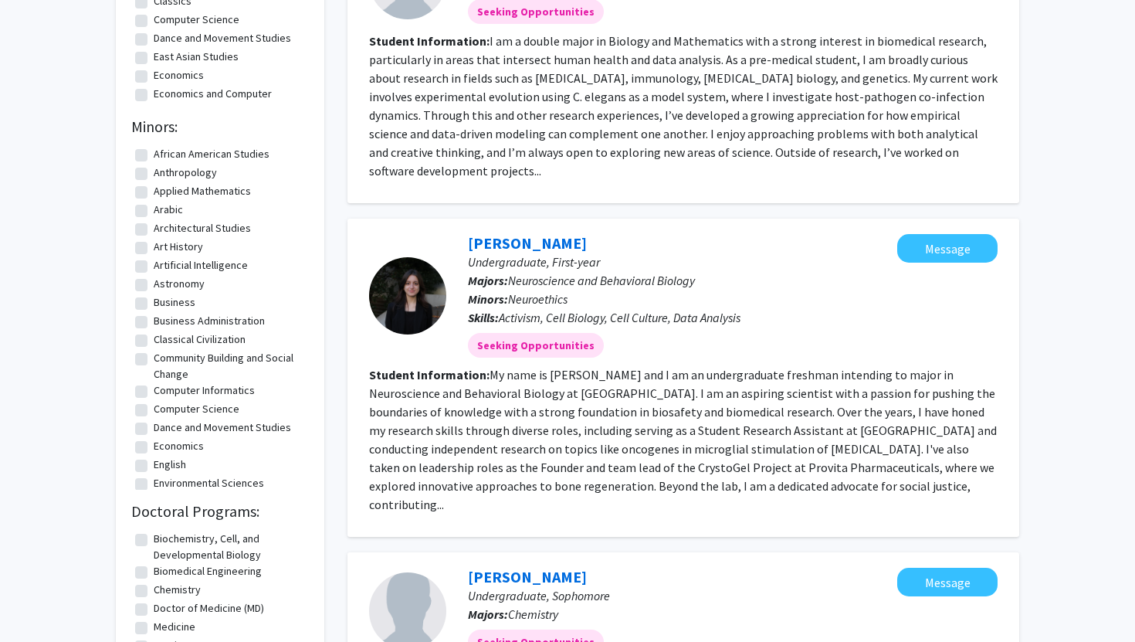
click at [429, 513] on section "Student Information: My name is Eliana Liporace and I am an undergraduate fresh…" at bounding box center [683, 439] width 629 height 148
click at [434, 505] on fg-read-more "My name is Eliana Liporace and I am an undergraduate freshman intending to majo…" at bounding box center [683, 439] width 628 height 145
click at [490, 466] on fg-read-more "My name is Eliana Liporace and I am an undergraduate freshman intending to majo…" at bounding box center [683, 439] width 628 height 145
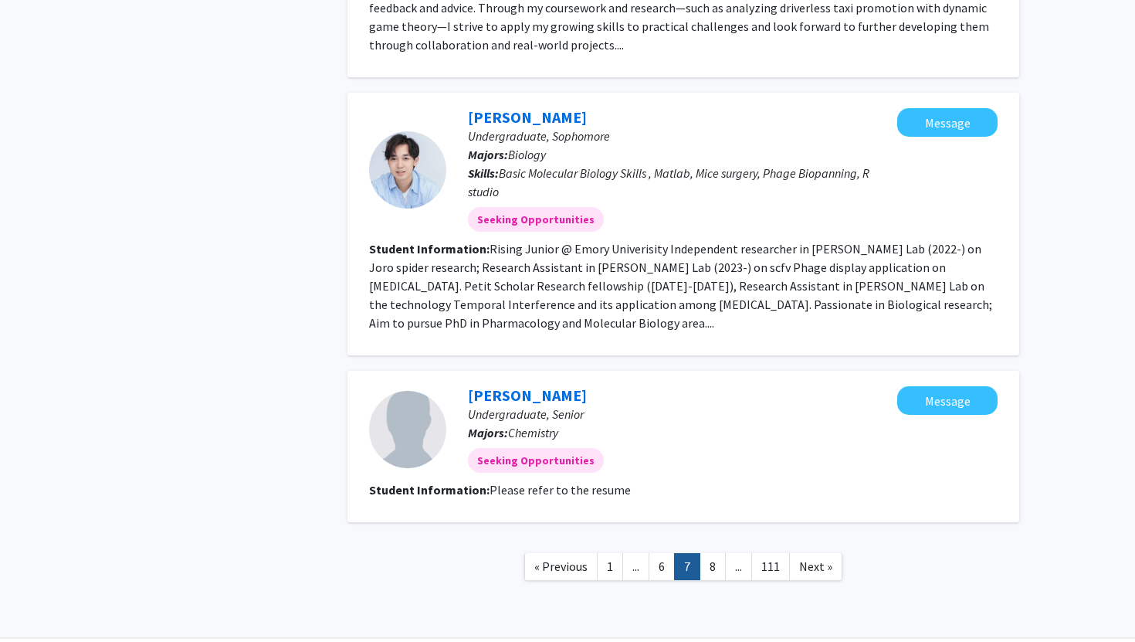
scroll to position [2298, 0]
click at [712, 551] on link "8" at bounding box center [713, 564] width 26 height 27
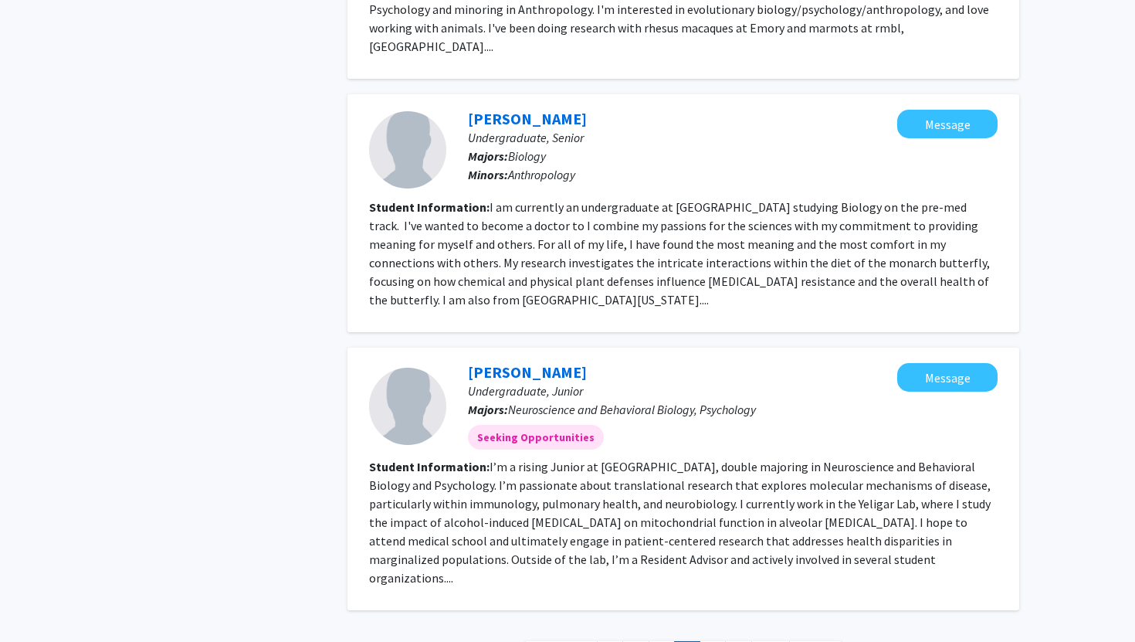
scroll to position [1975, 0]
click at [710, 640] on link "9" at bounding box center [713, 653] width 26 height 27
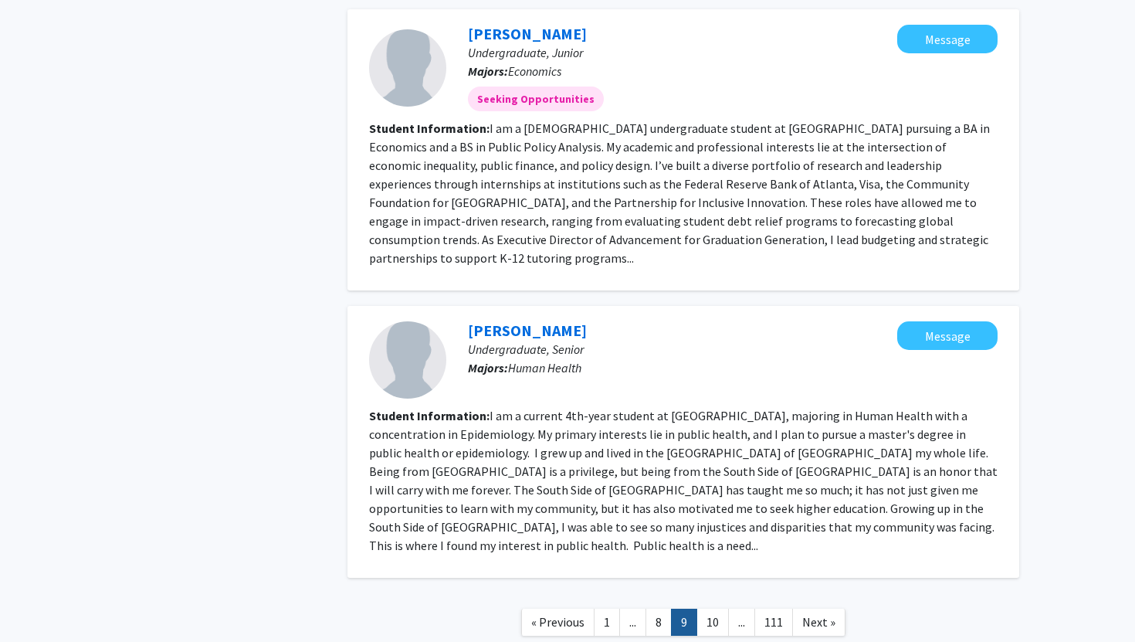
scroll to position [2101, 0]
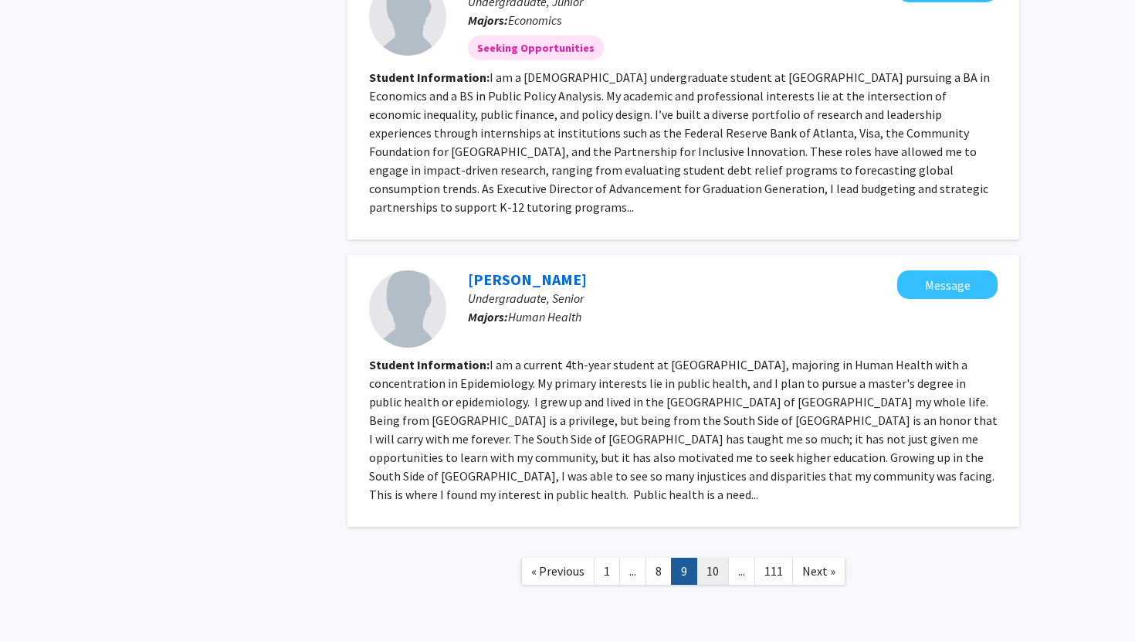
click at [714, 558] on link "10" at bounding box center [713, 571] width 32 height 27
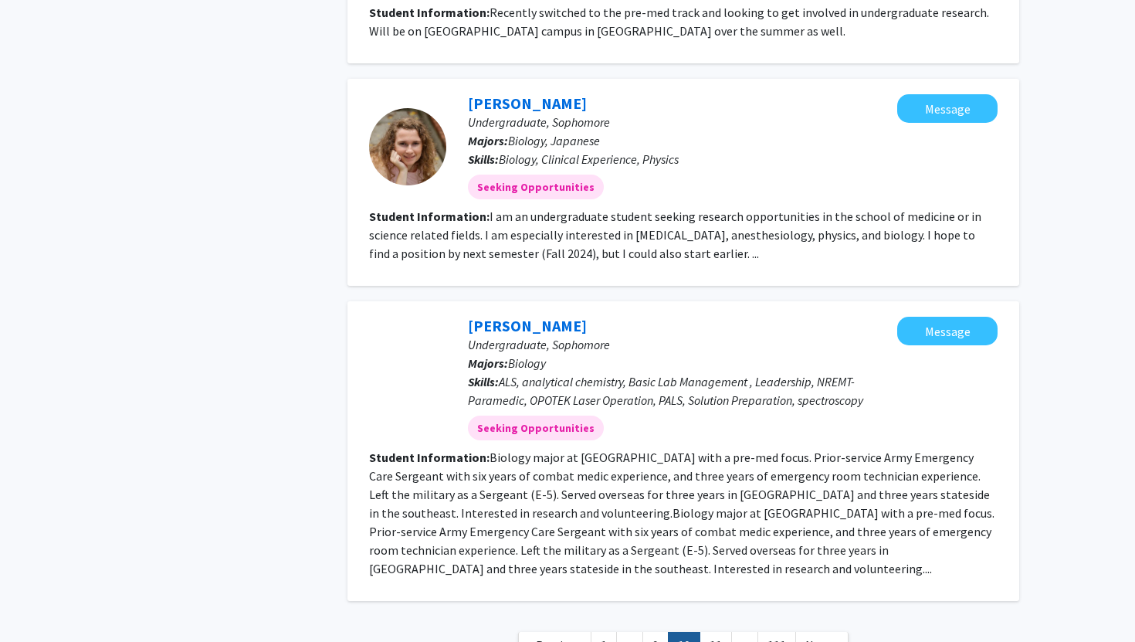
scroll to position [2323, 0]
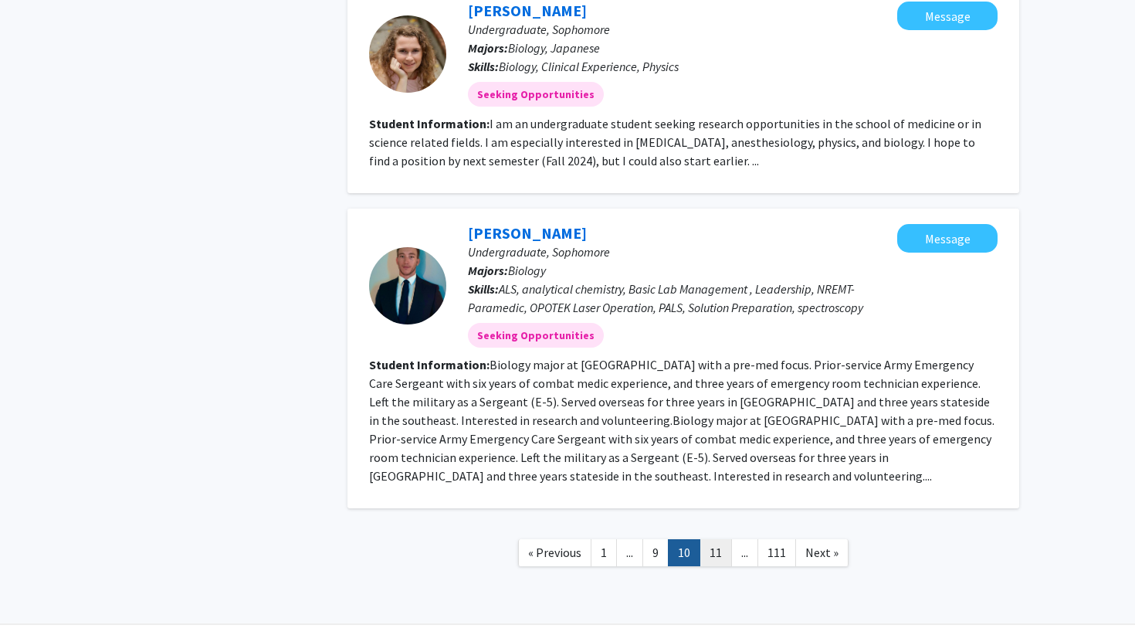
click at [715, 539] on link "11" at bounding box center [716, 552] width 32 height 27
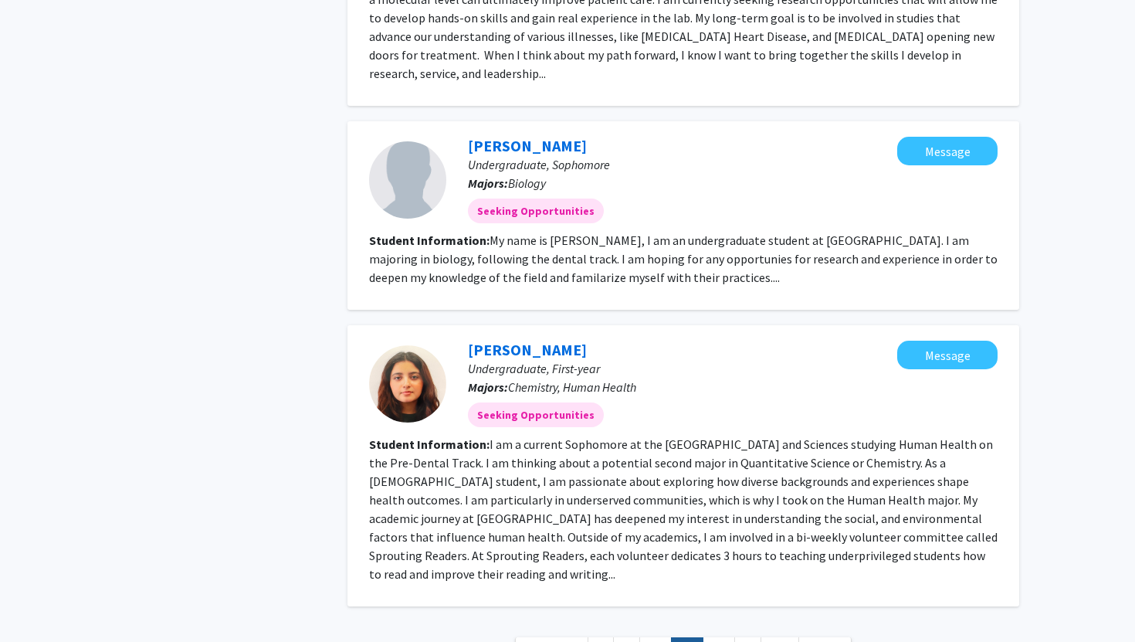
scroll to position [2226, 0]
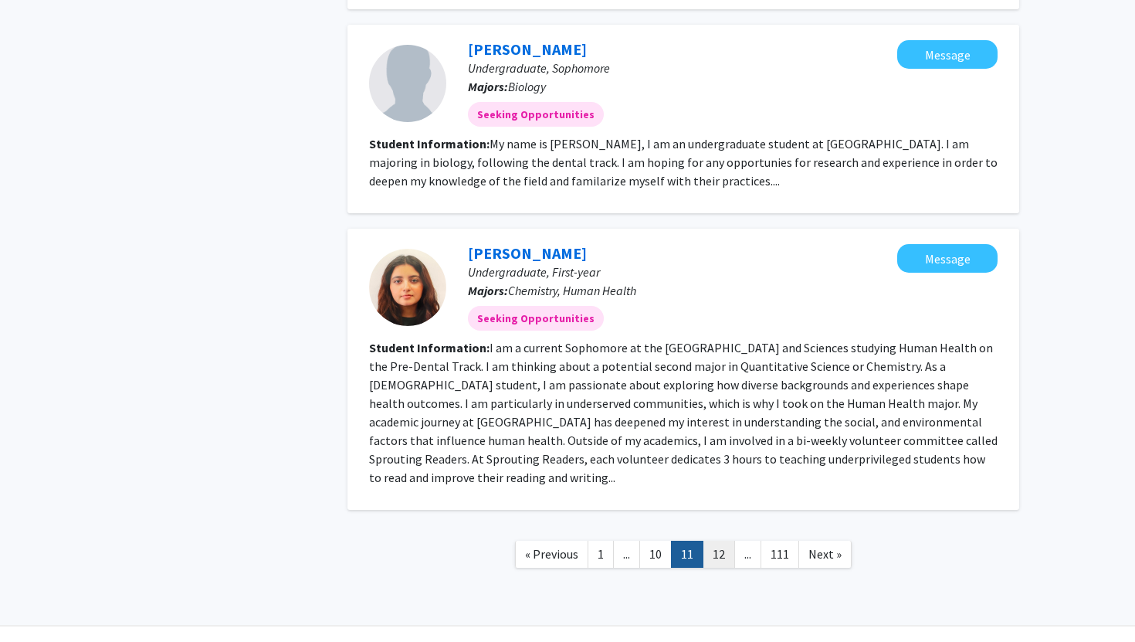
click at [714, 541] on link "12" at bounding box center [719, 554] width 32 height 27
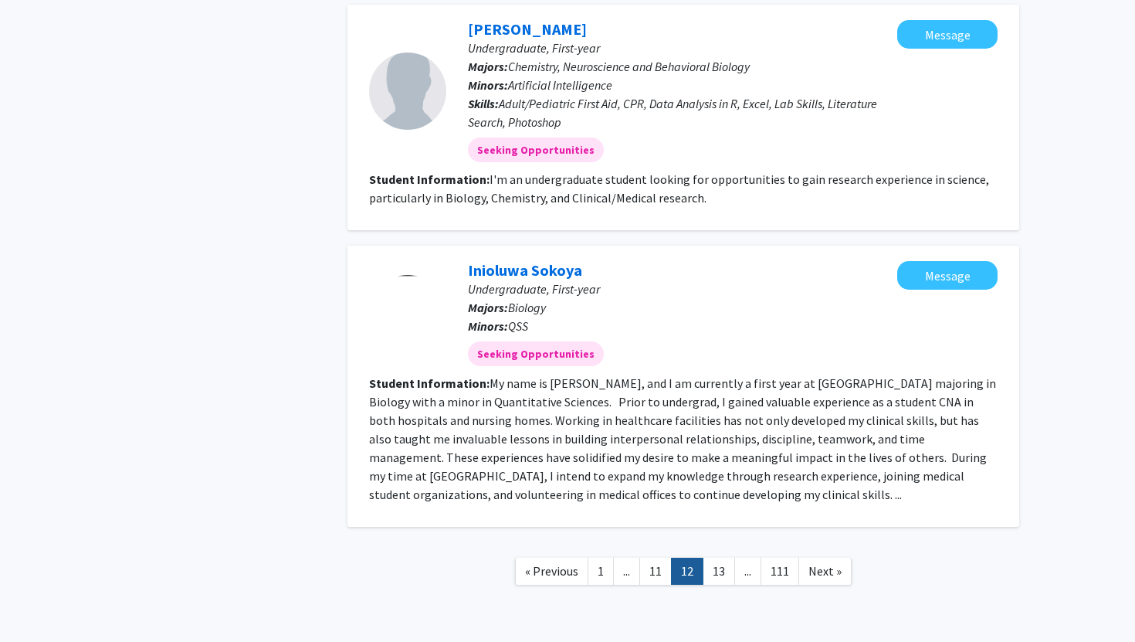
scroll to position [1955, 0]
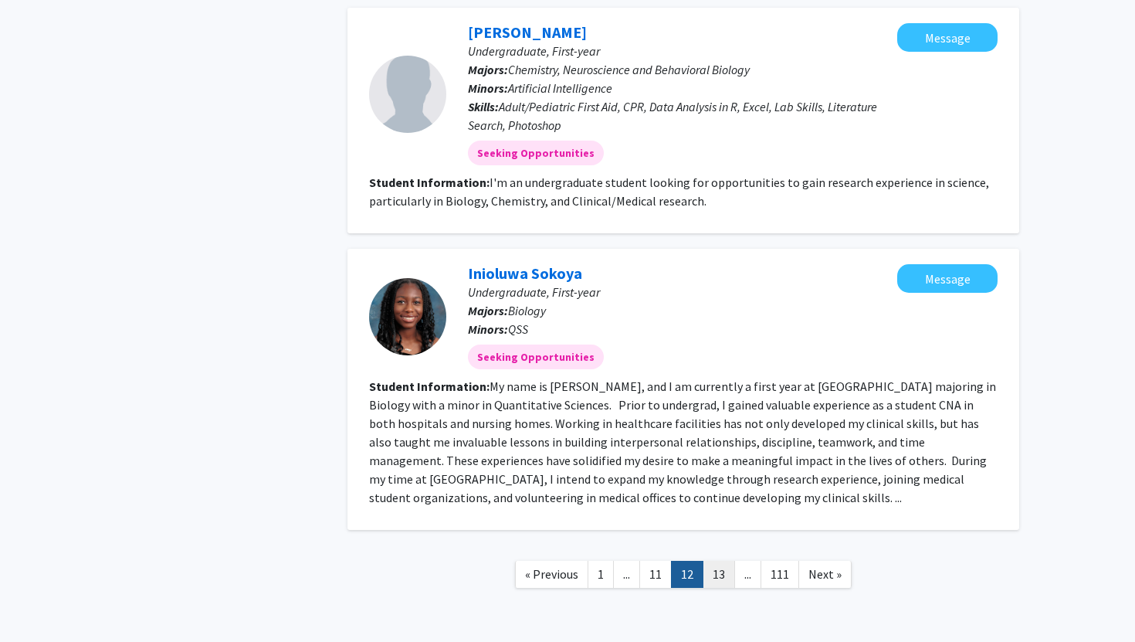
click at [716, 561] on link "13" at bounding box center [719, 574] width 32 height 27
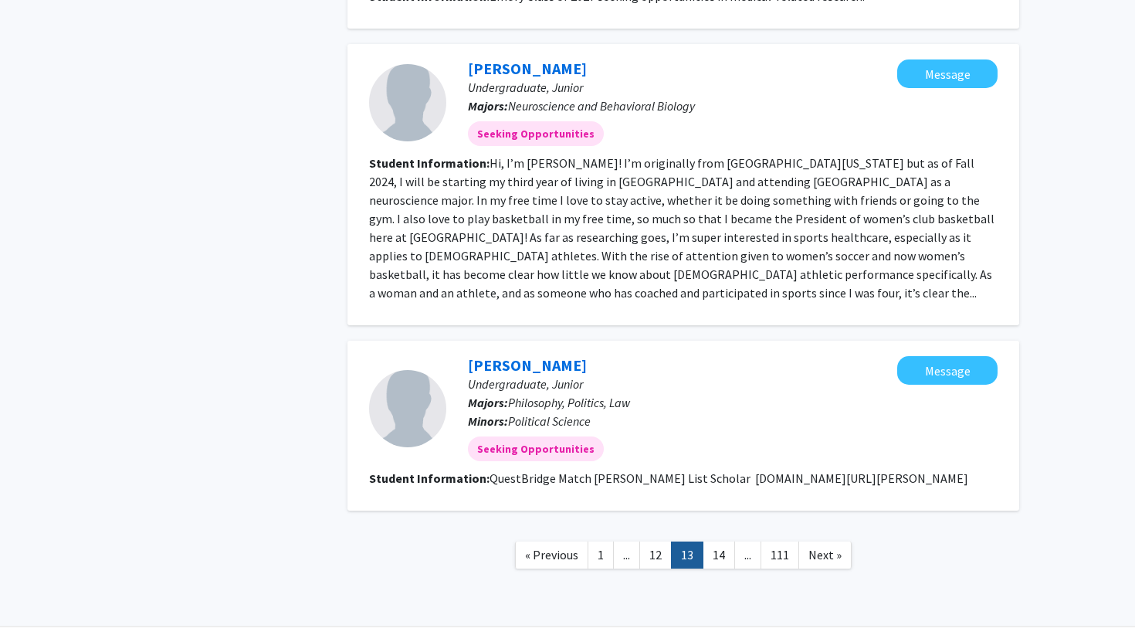
scroll to position [1695, 0]
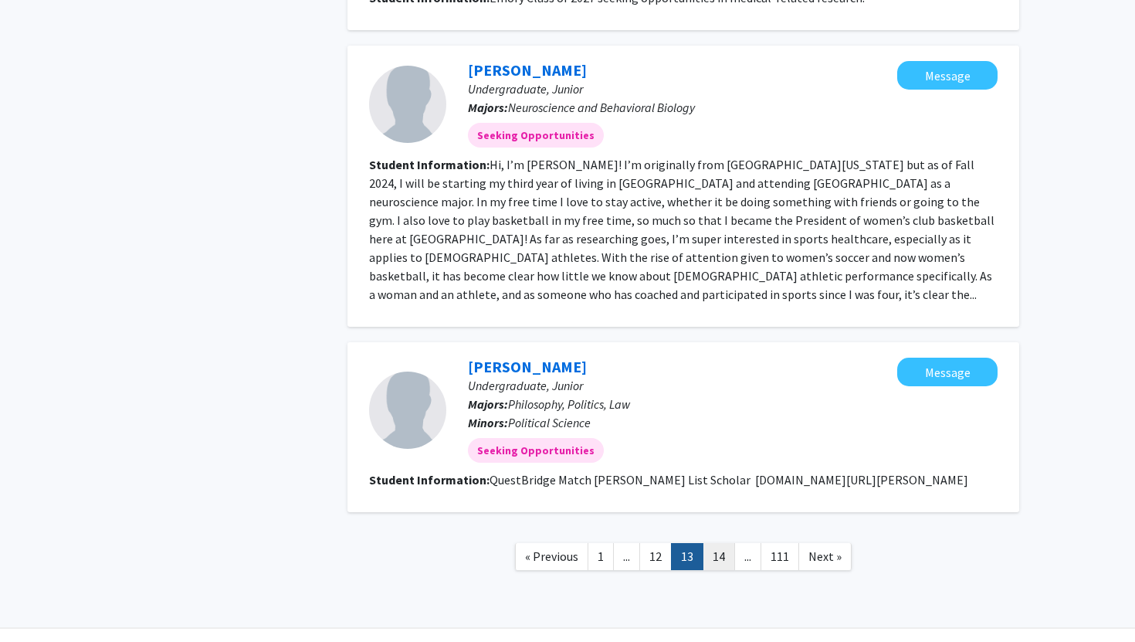
click at [721, 543] on link "14" at bounding box center [719, 556] width 32 height 27
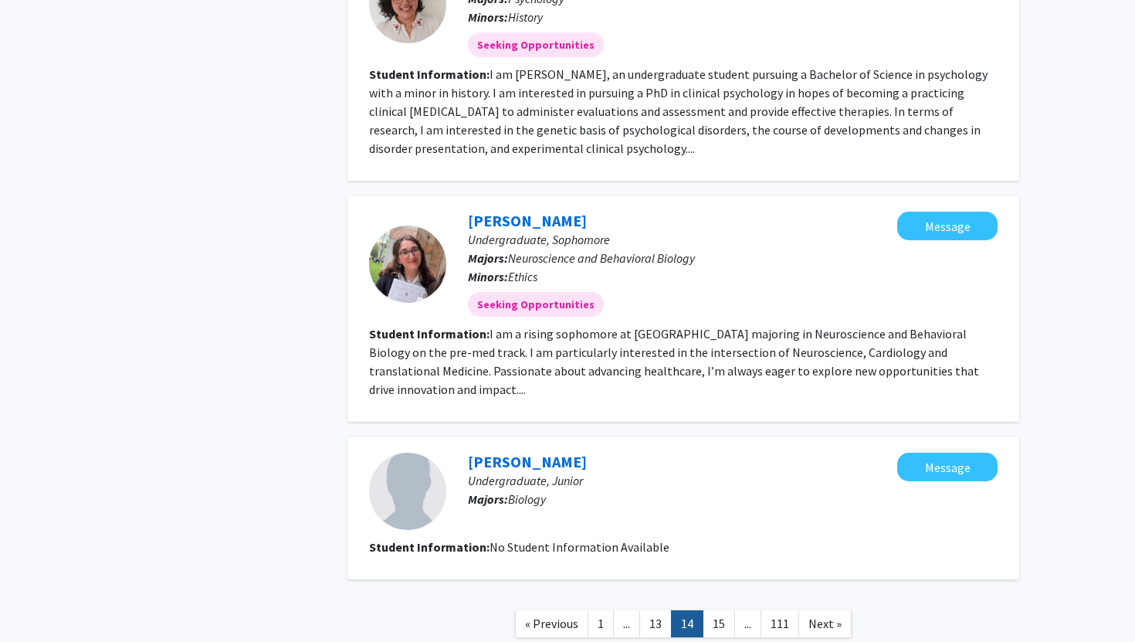
scroll to position [1832, 0]
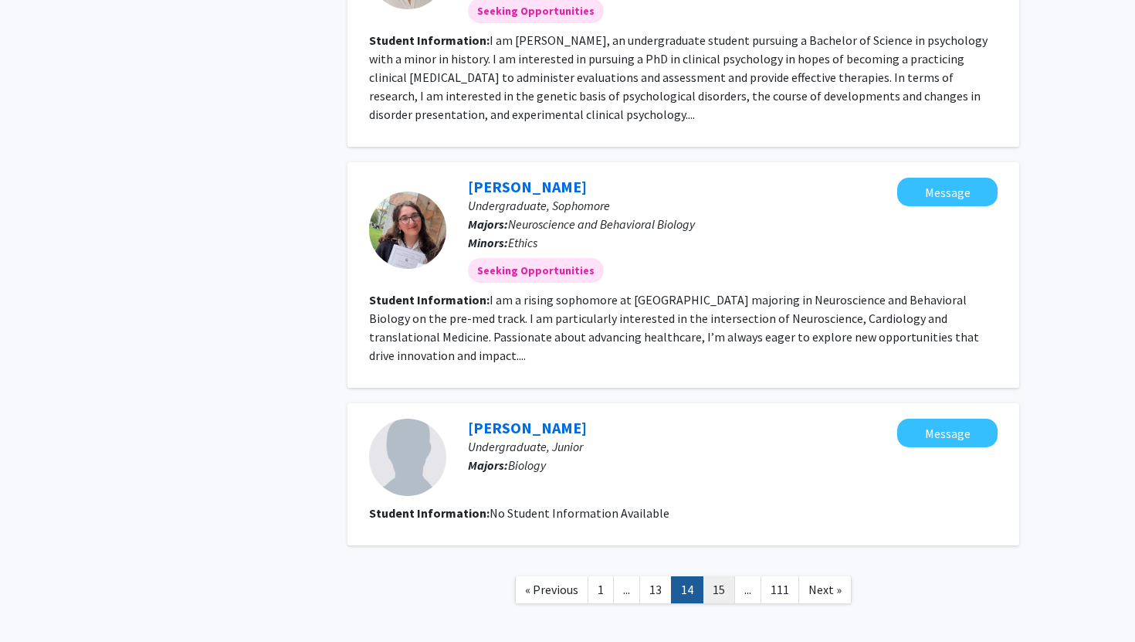
click at [718, 576] on link "15" at bounding box center [719, 589] width 32 height 27
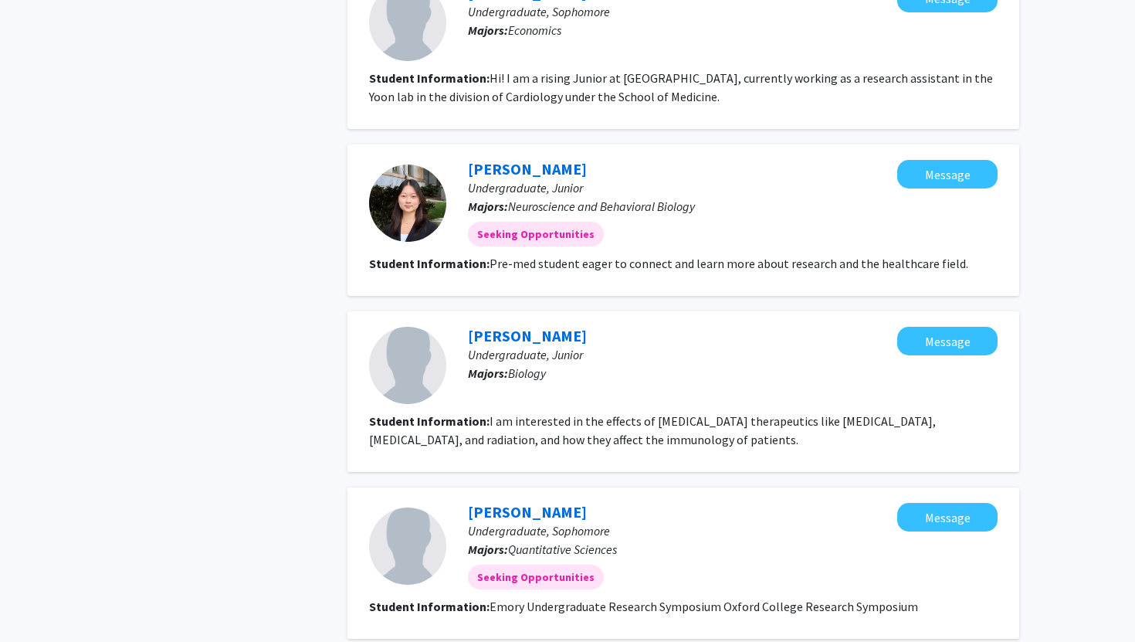
scroll to position [1696, 0]
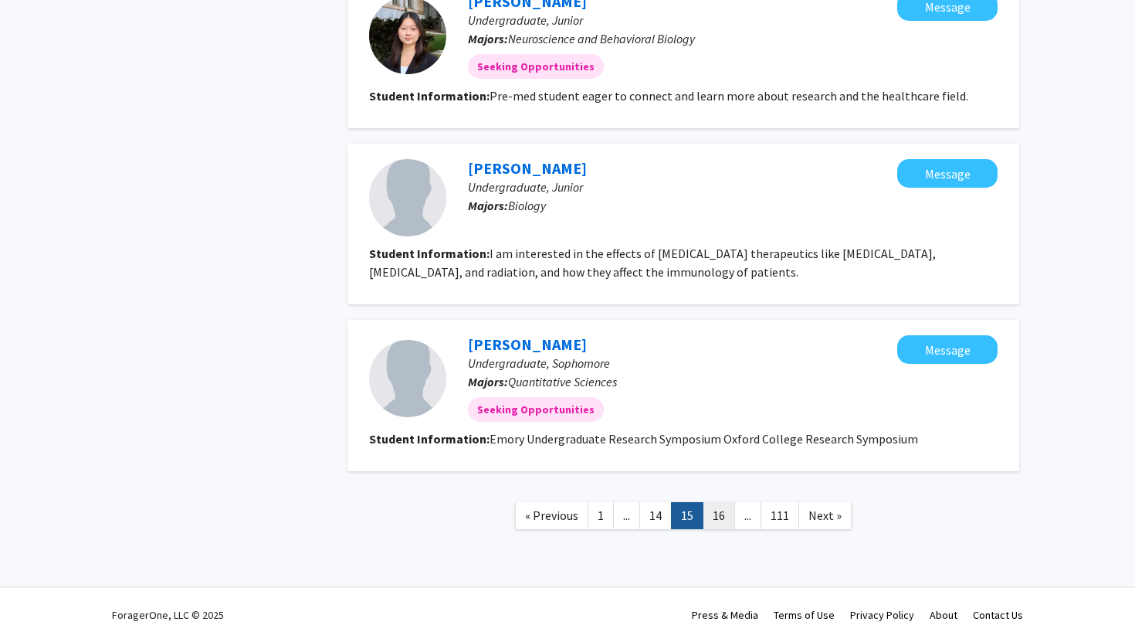
click at [718, 514] on link "16" at bounding box center [719, 515] width 32 height 27
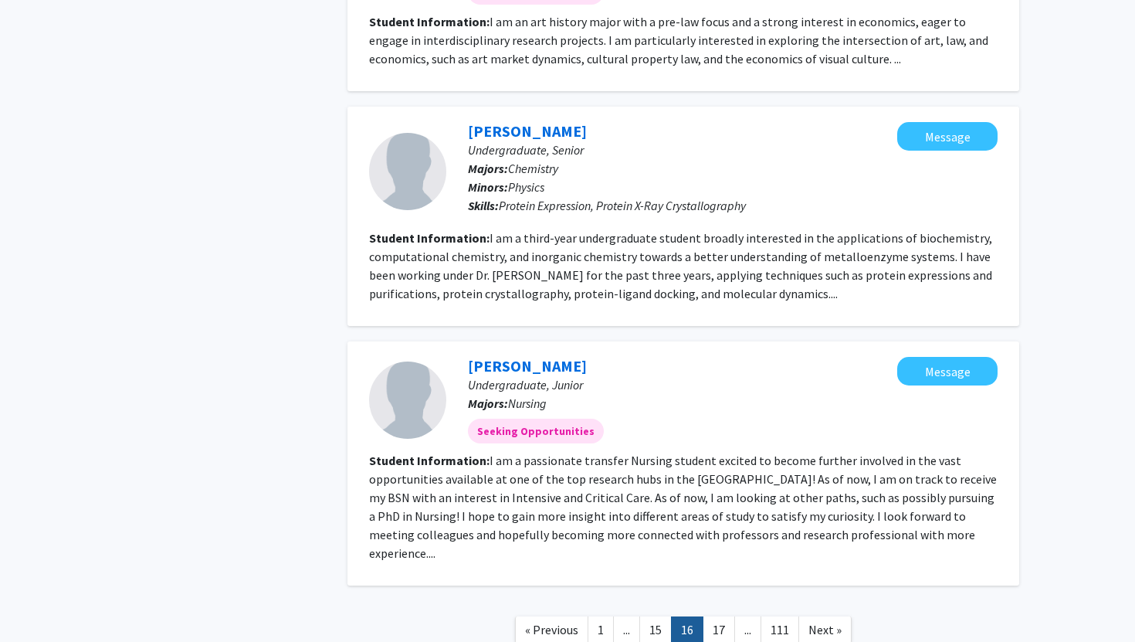
scroll to position [1944, 0]
click at [724, 615] on link "17" at bounding box center [719, 628] width 32 height 27
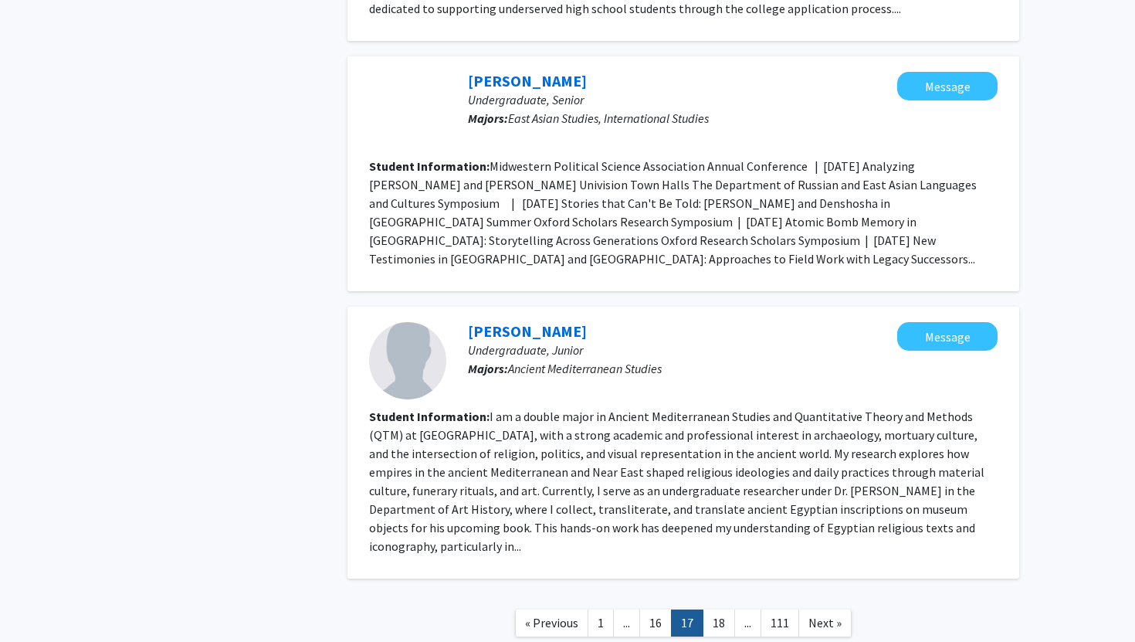
scroll to position [1915, 0]
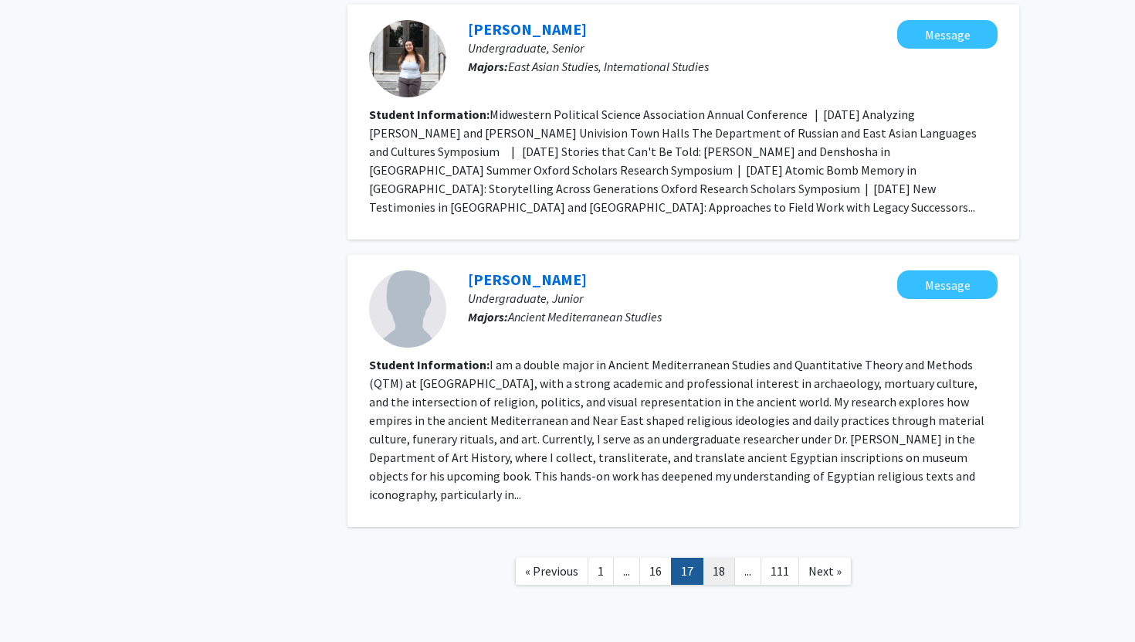
click at [723, 558] on link "18" at bounding box center [719, 571] width 32 height 27
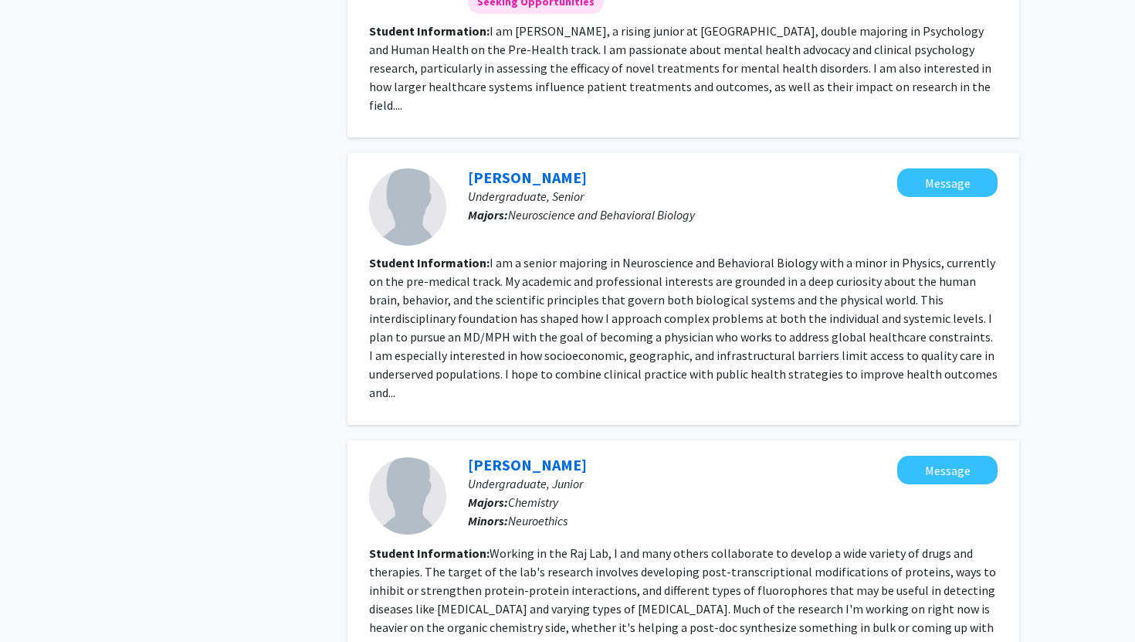
scroll to position [2128, 0]
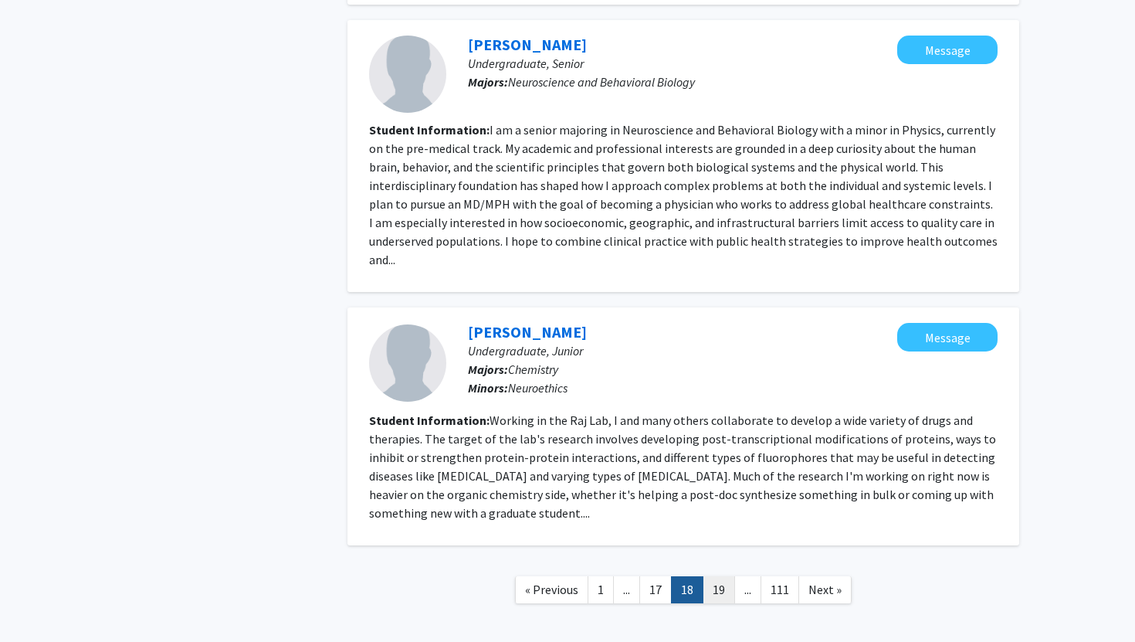
click at [721, 576] on link "19" at bounding box center [719, 589] width 32 height 27
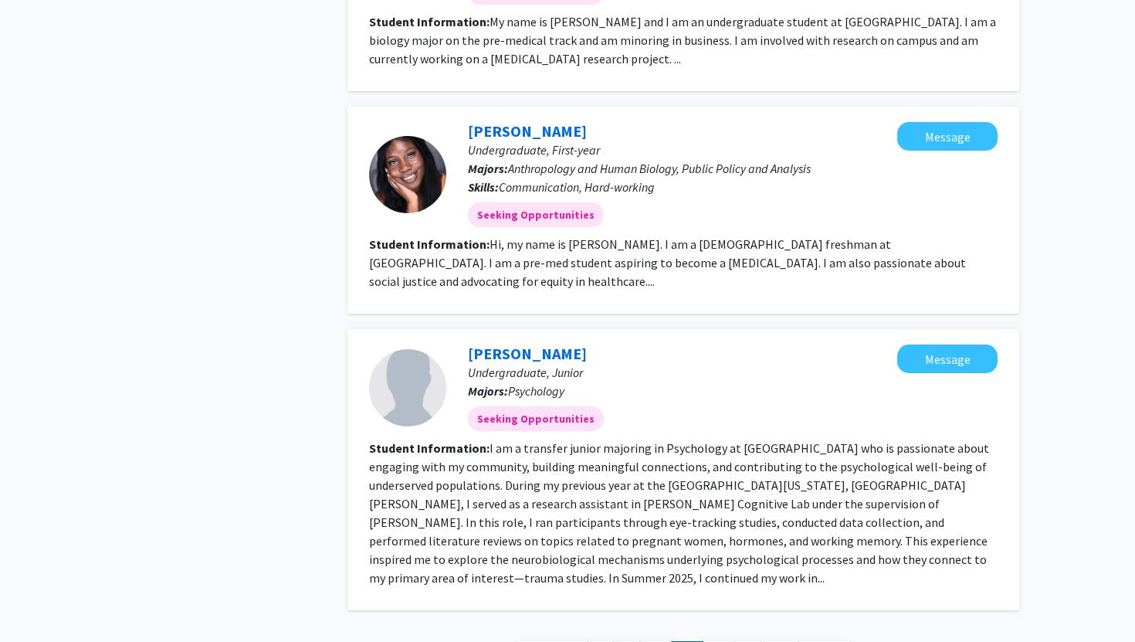
scroll to position [2006, 0]
click at [716, 640] on link "20" at bounding box center [719, 653] width 32 height 27
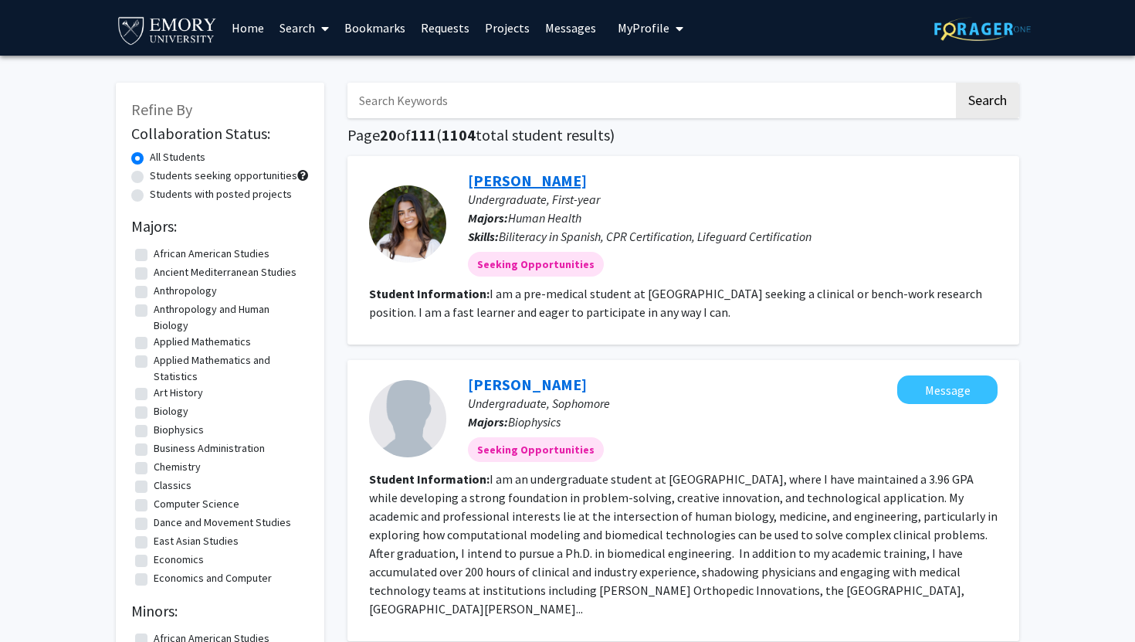
click at [514, 181] on link "Kiran Koster" at bounding box center [527, 180] width 119 height 19
click at [455, 87] on input "Search Keywords" at bounding box center [651, 101] width 606 height 36
click at [956, 83] on button "Search" at bounding box center [987, 101] width 63 height 36
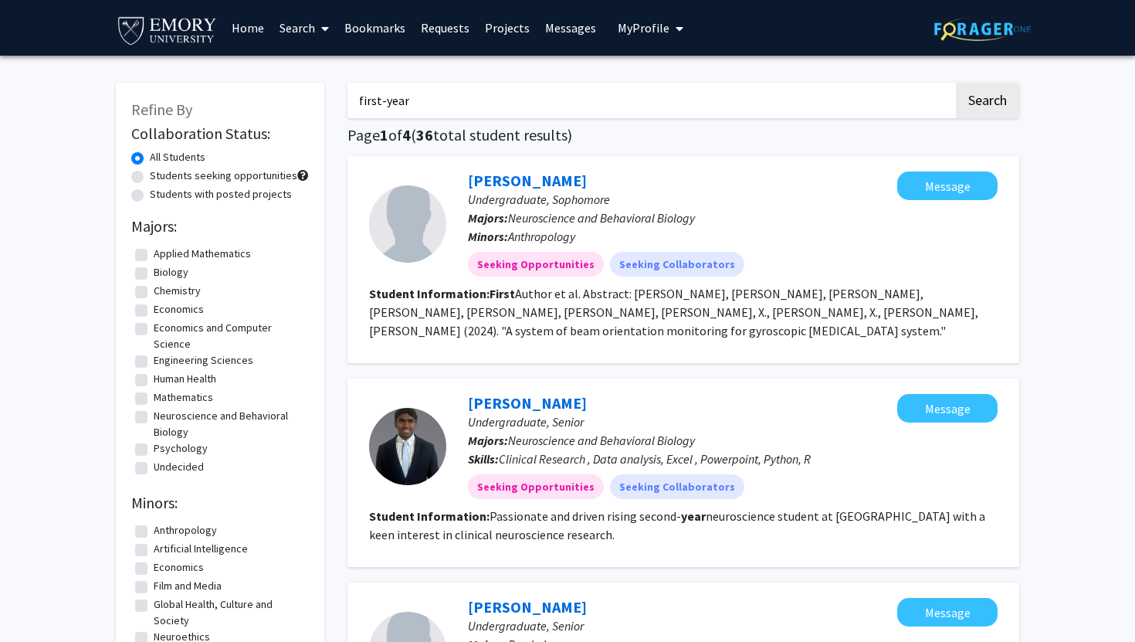
type input "first-year"
click at [956, 83] on button "Search" at bounding box center [987, 101] width 63 height 36
click at [985, 98] on button "Search" at bounding box center [987, 101] width 63 height 36
